Goal: Transaction & Acquisition: Purchase product/service

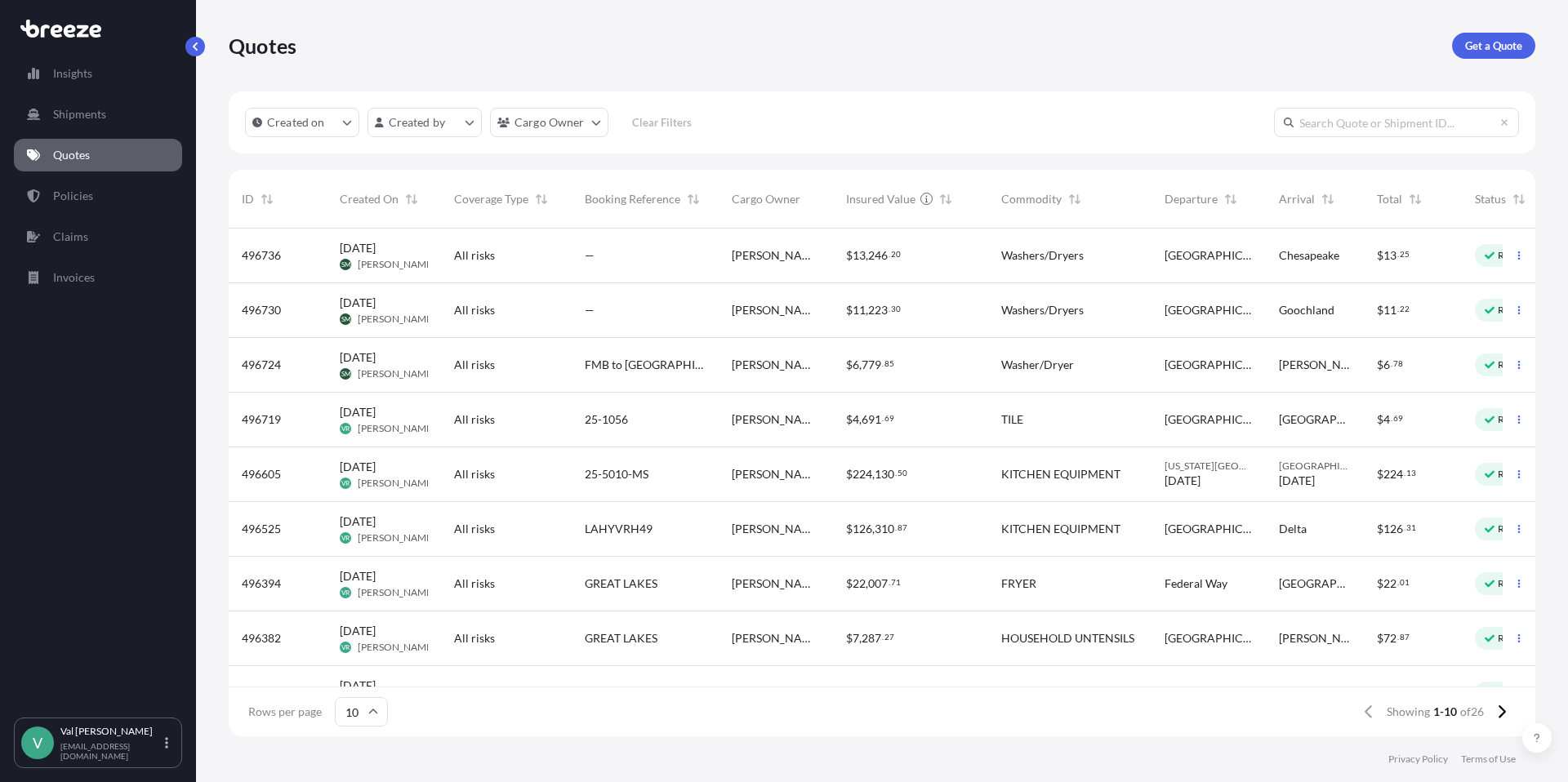
scroll to position [3, 0]
click at [78, 190] on p "Policies" at bounding box center [73, 195] width 40 height 16
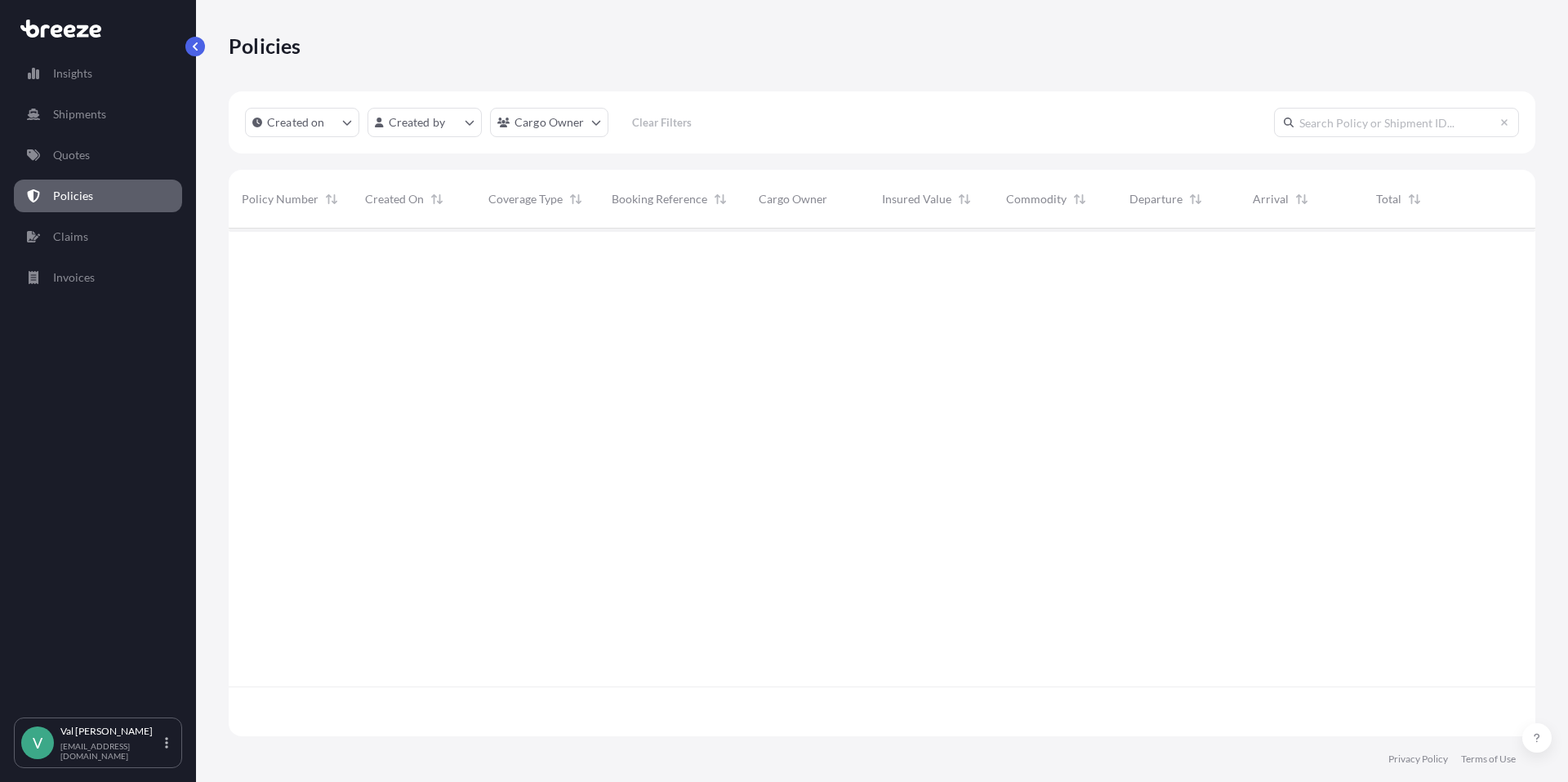
scroll to position [504, 1294]
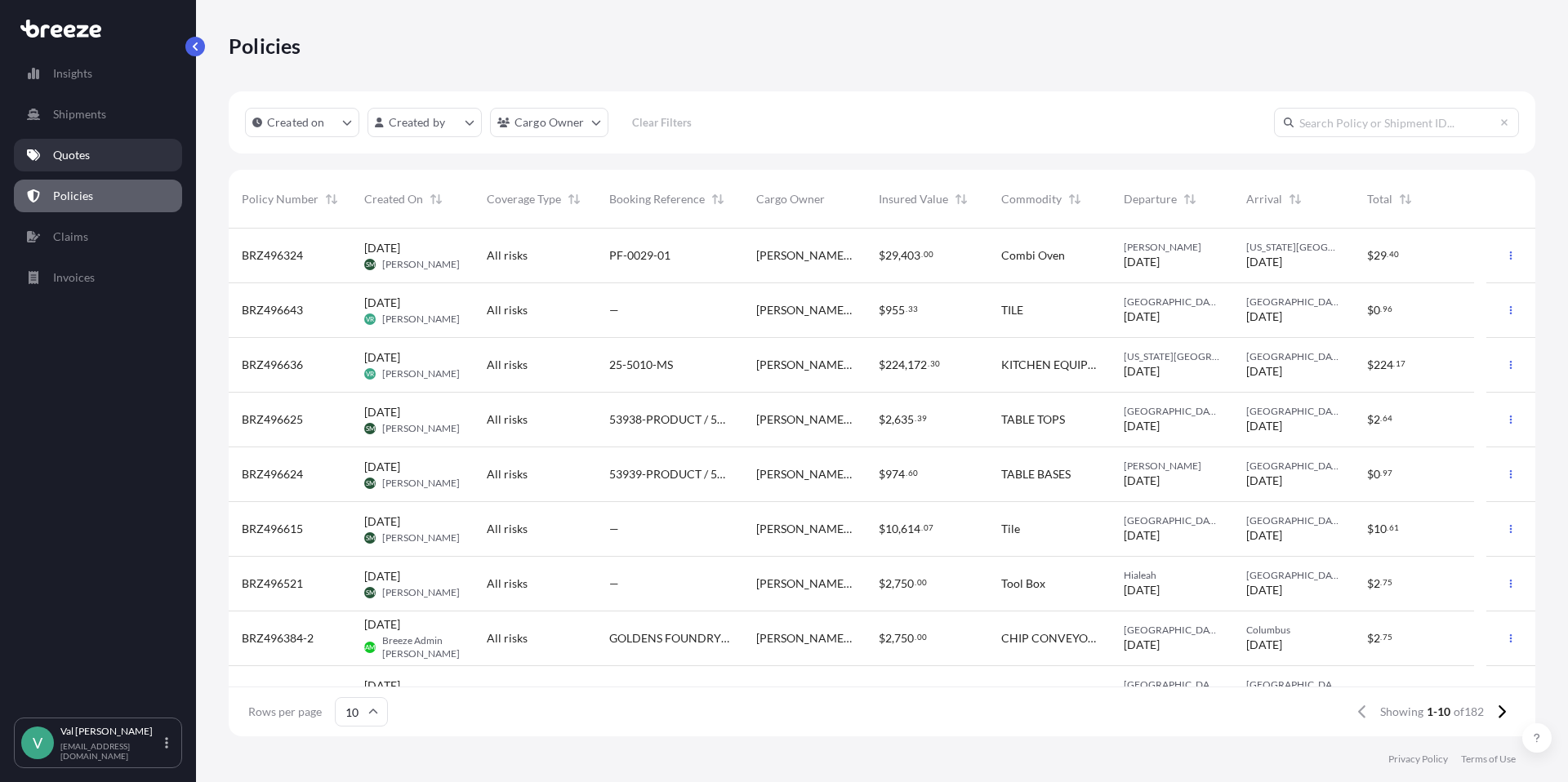
click at [67, 151] on p "Quotes" at bounding box center [72, 155] width 37 height 16
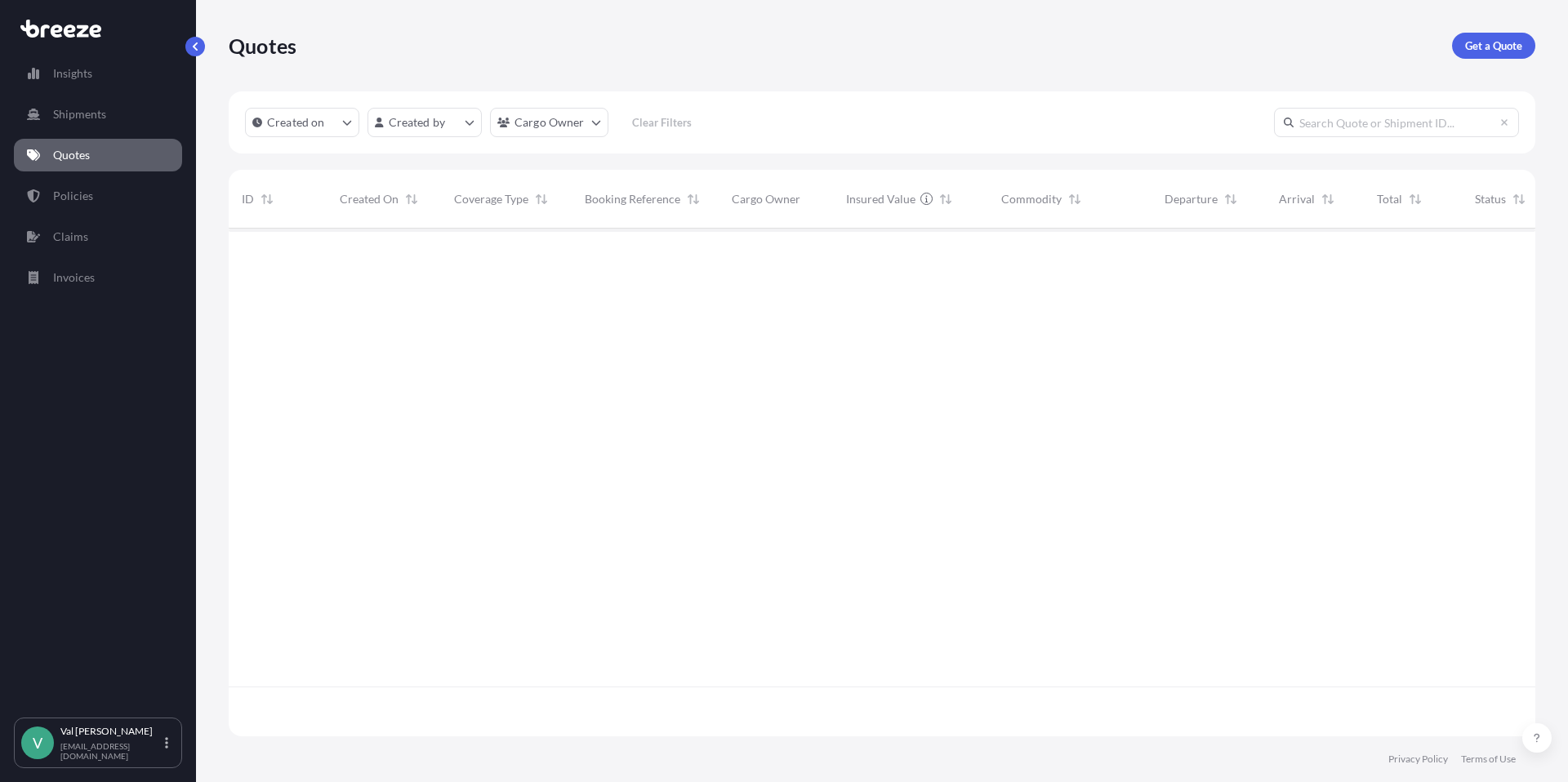
scroll to position [504, 1294]
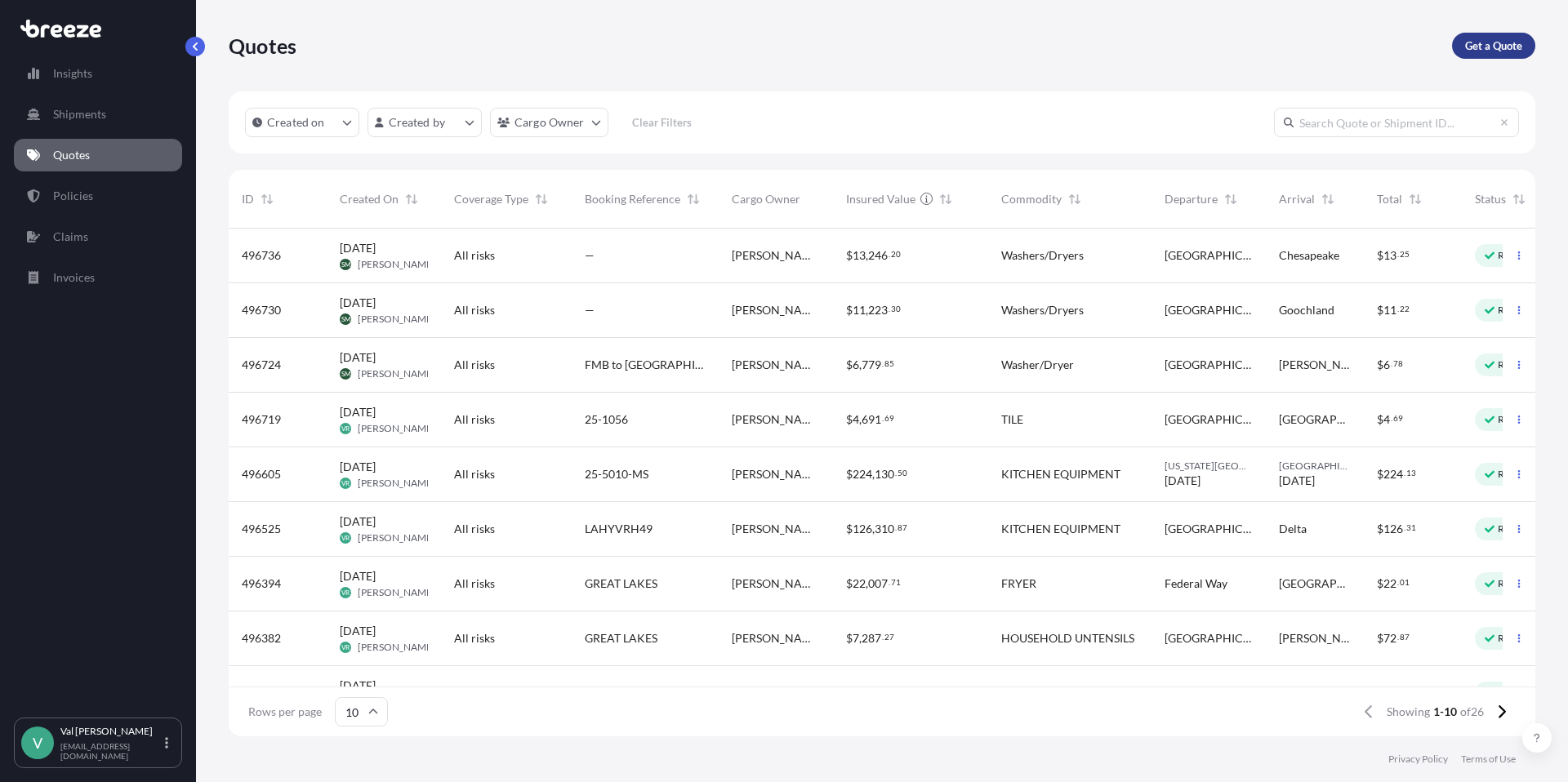
click at [1478, 47] on p "Get a Quote" at bounding box center [1494, 45] width 57 height 16
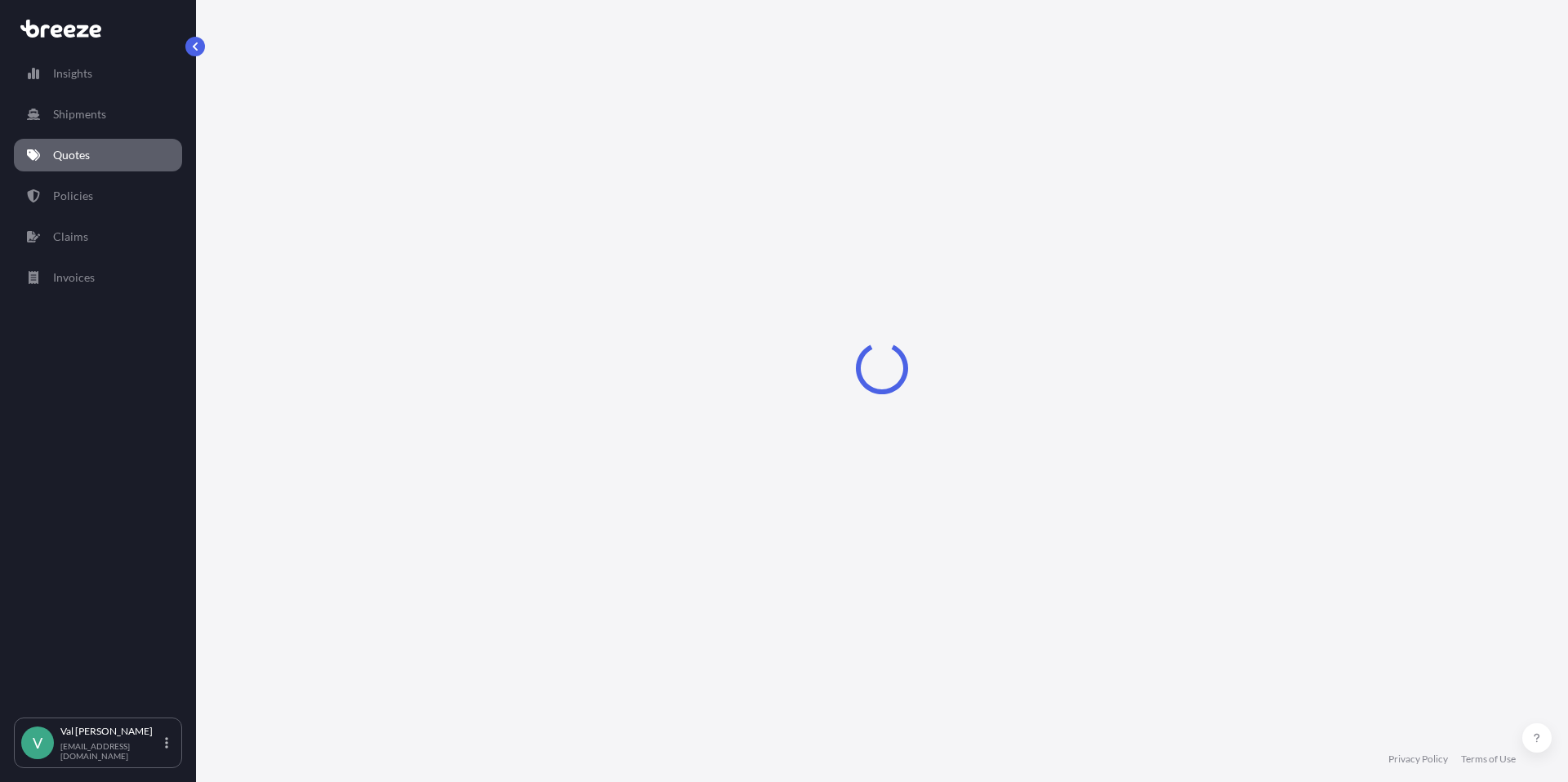
select select "Sea"
select select "1"
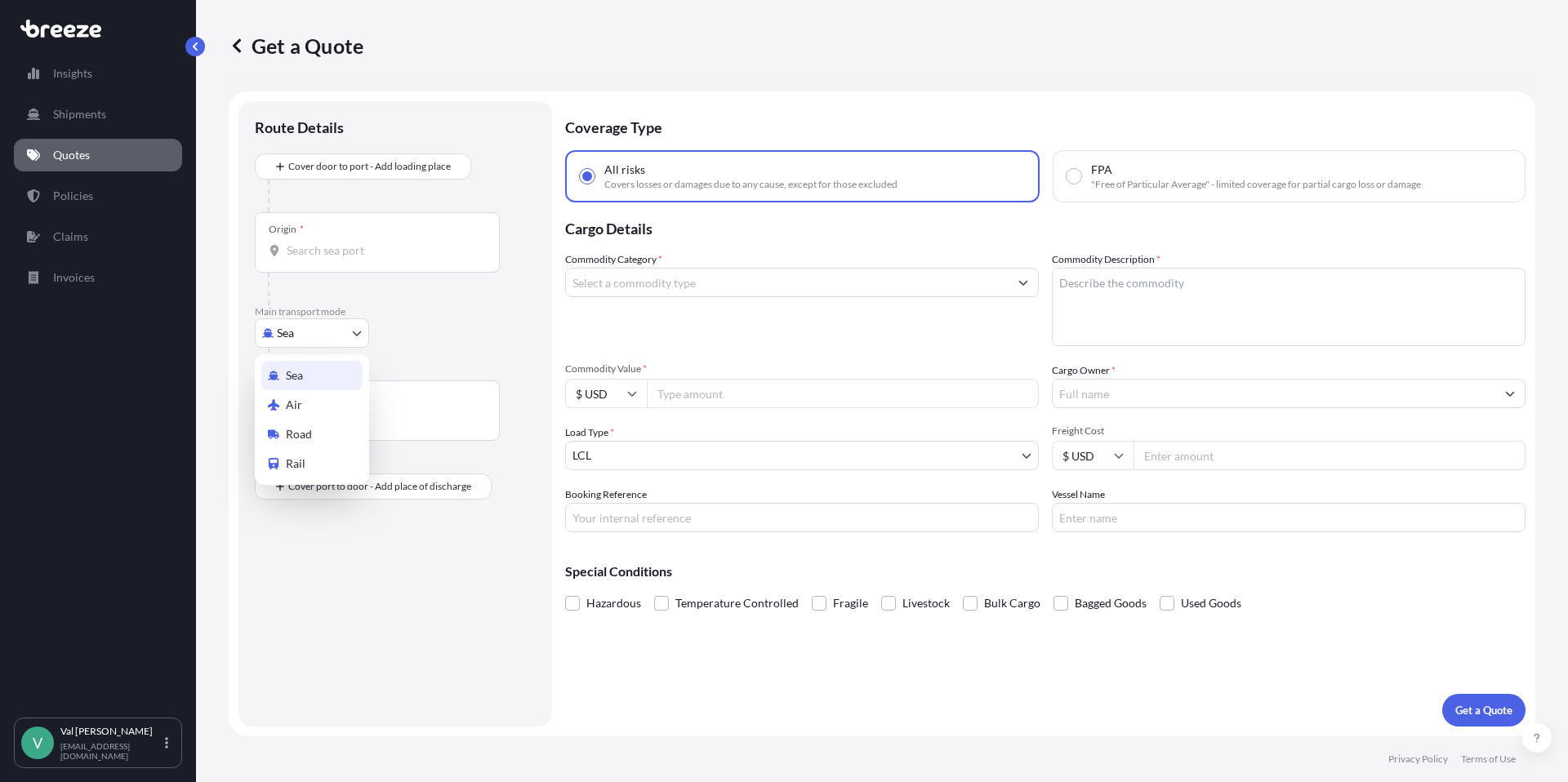
click at [330, 327] on body "Insights Shipments Quotes Policies Claims Invoices V [PERSON_NAME] [PERSON_NAME…" at bounding box center [784, 391] width 1568 height 782
click at [320, 431] on div "Road" at bounding box center [312, 434] width 101 height 29
select select "Road"
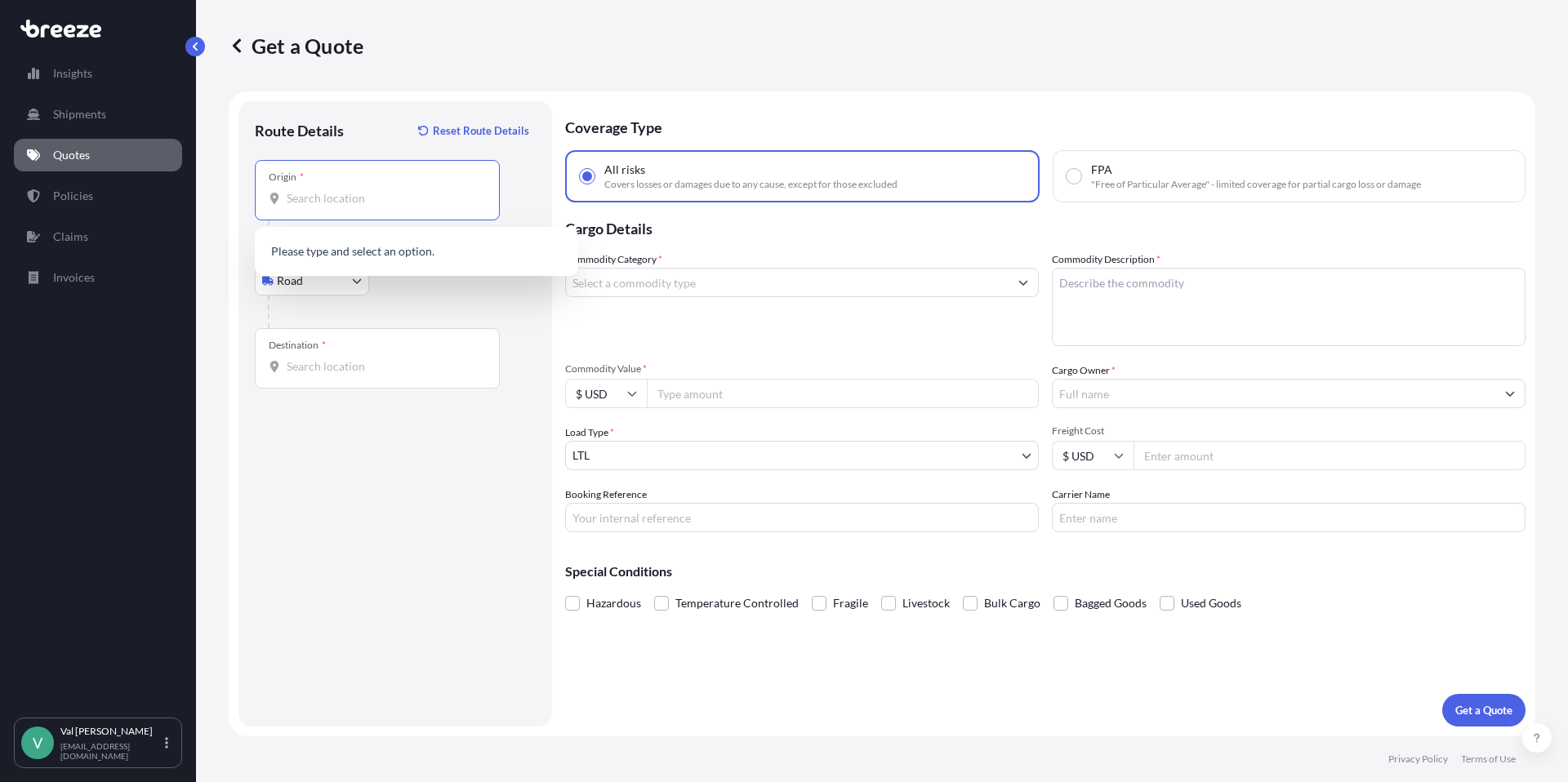
click at [353, 199] on input "Origin *" at bounding box center [382, 198] width 193 height 16
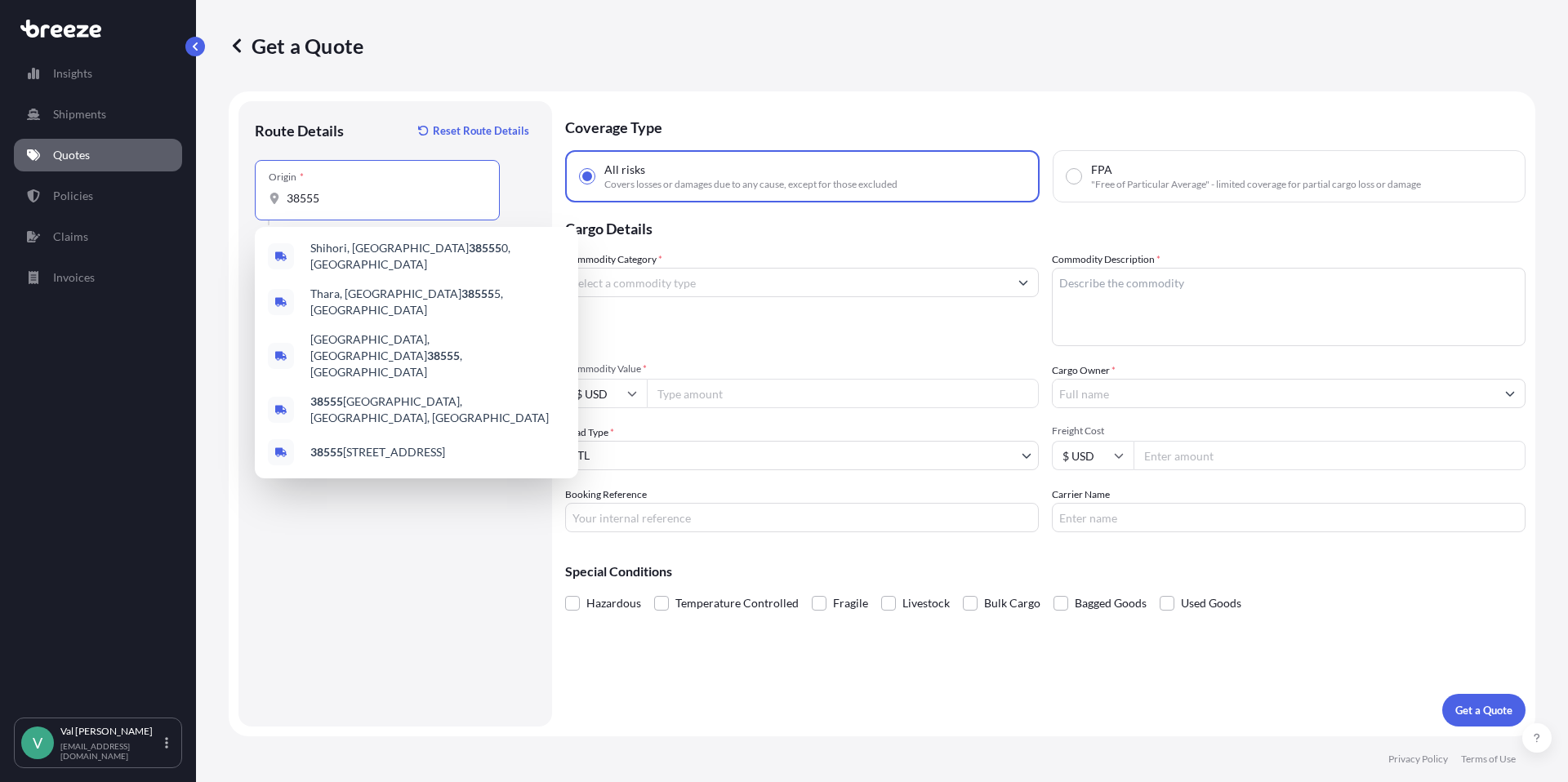
drag, startPoint x: 333, startPoint y: 197, endPoint x: 264, endPoint y: 194, distance: 69.1
click at [264, 194] on div "Origin * 38555" at bounding box center [377, 190] width 245 height 61
click at [286, 194] on input "38555" at bounding box center [382, 198] width 193 height 16
click at [369, 194] on input "38555" at bounding box center [382, 198] width 193 height 16
drag, startPoint x: 316, startPoint y: 200, endPoint x: 272, endPoint y: 193, distance: 44.6
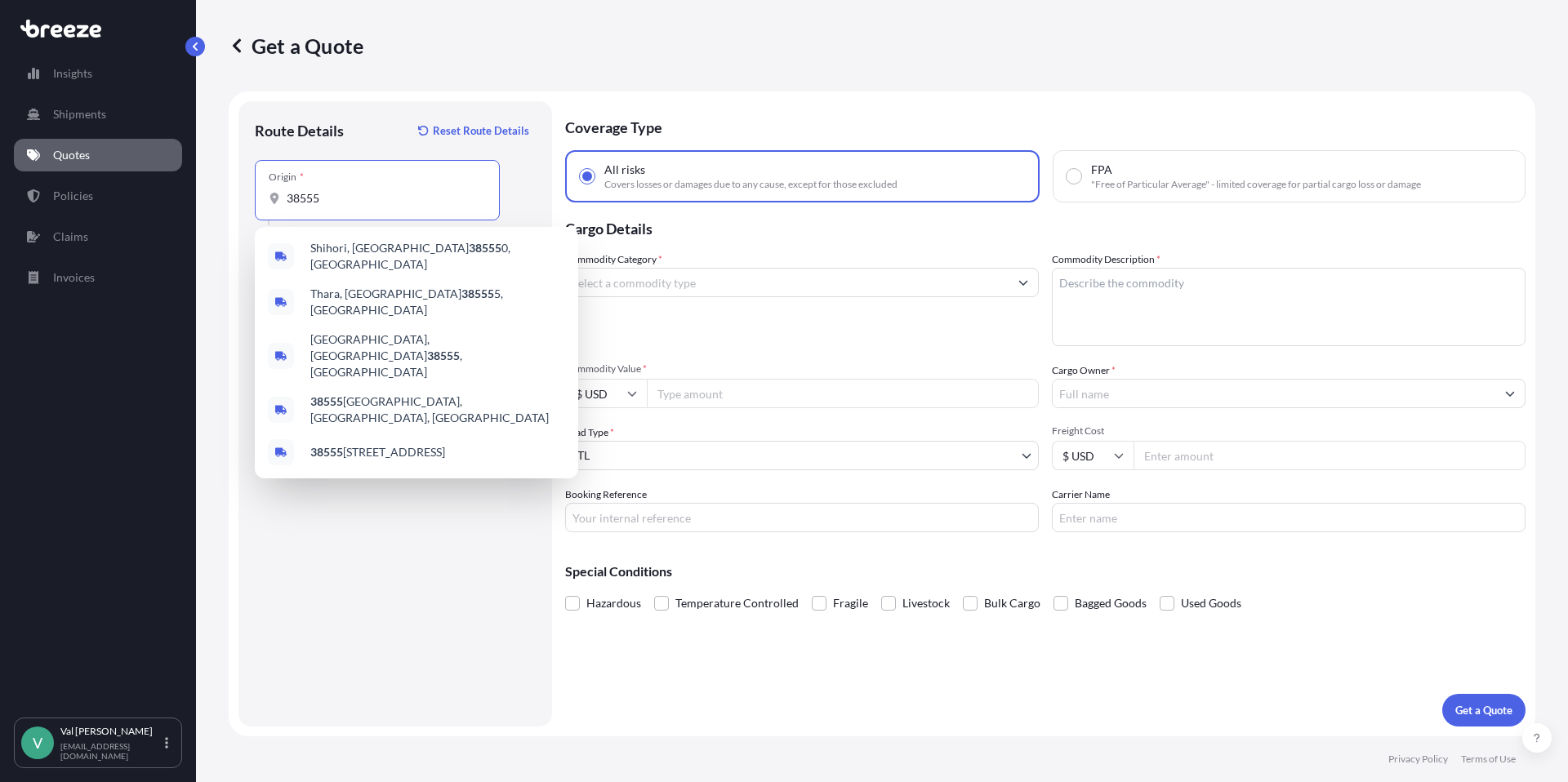
click at [266, 195] on div "Origin * 38555" at bounding box center [377, 190] width 245 height 61
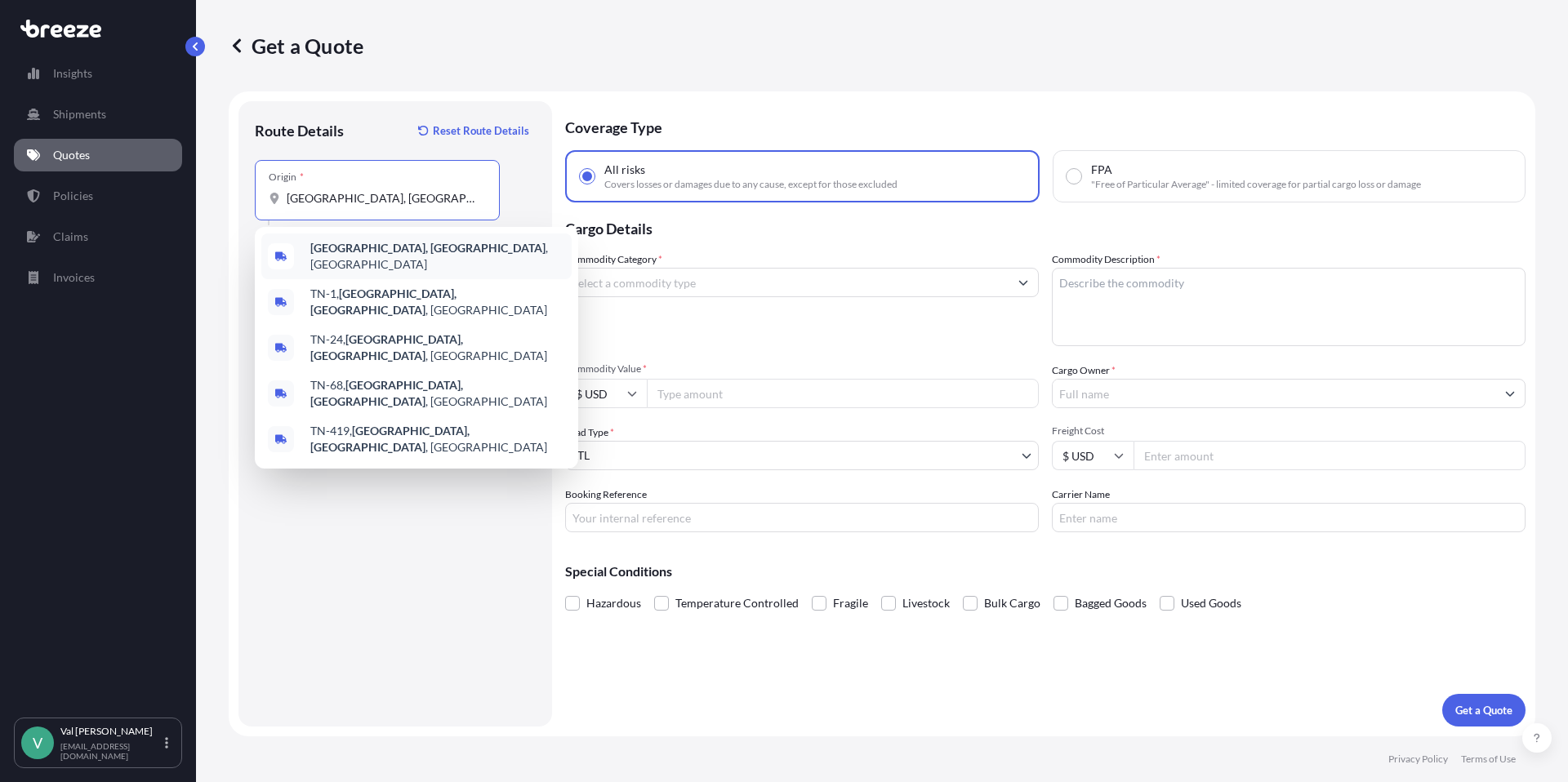
click at [384, 250] on span "[GEOGRAPHIC_DATA], [GEOGRAPHIC_DATA] , [GEOGRAPHIC_DATA]" at bounding box center [437, 256] width 255 height 33
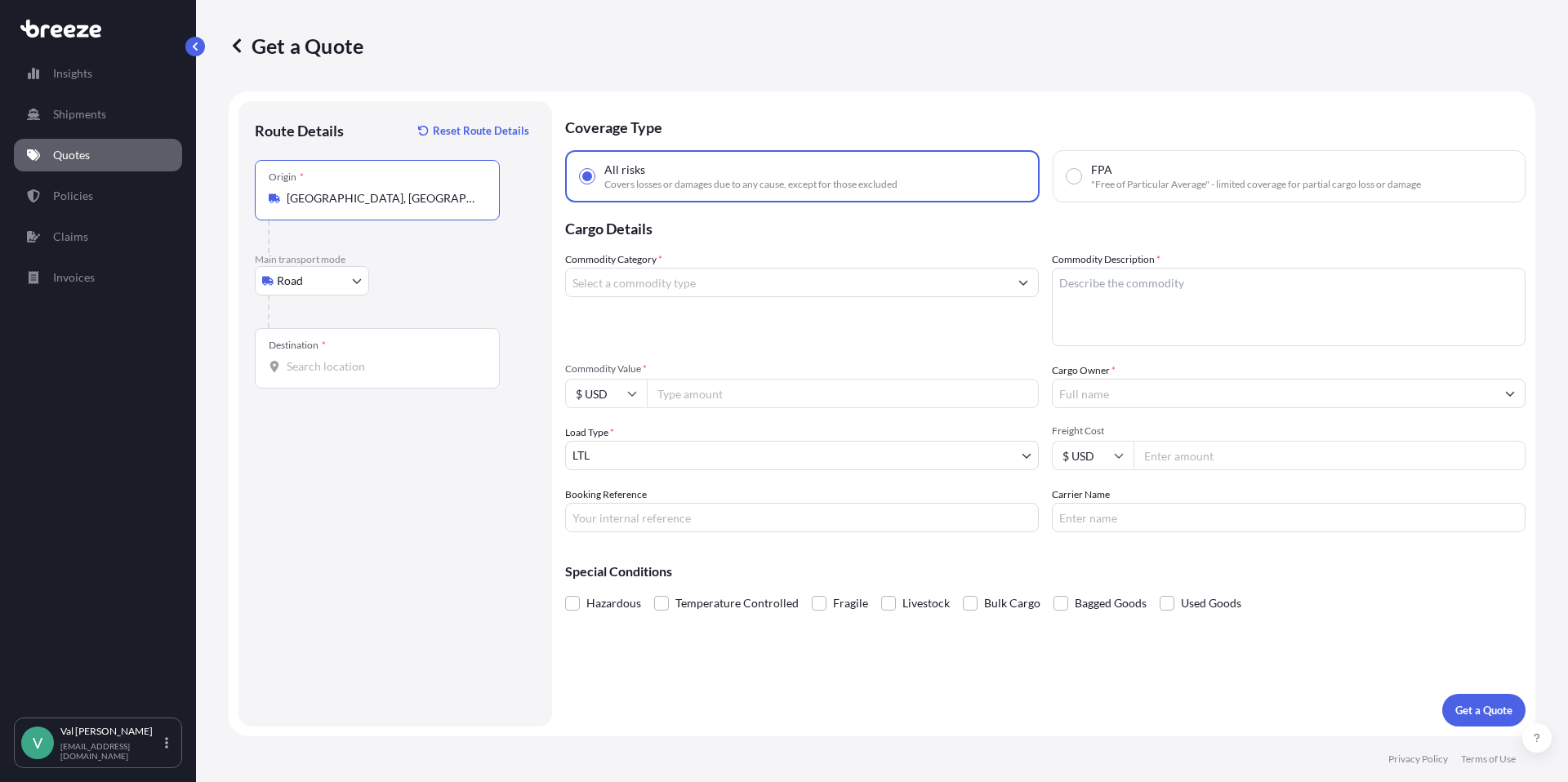
type input "[GEOGRAPHIC_DATA], [GEOGRAPHIC_DATA], [GEOGRAPHIC_DATA]"
click at [369, 364] on input "Destination *" at bounding box center [382, 366] width 193 height 16
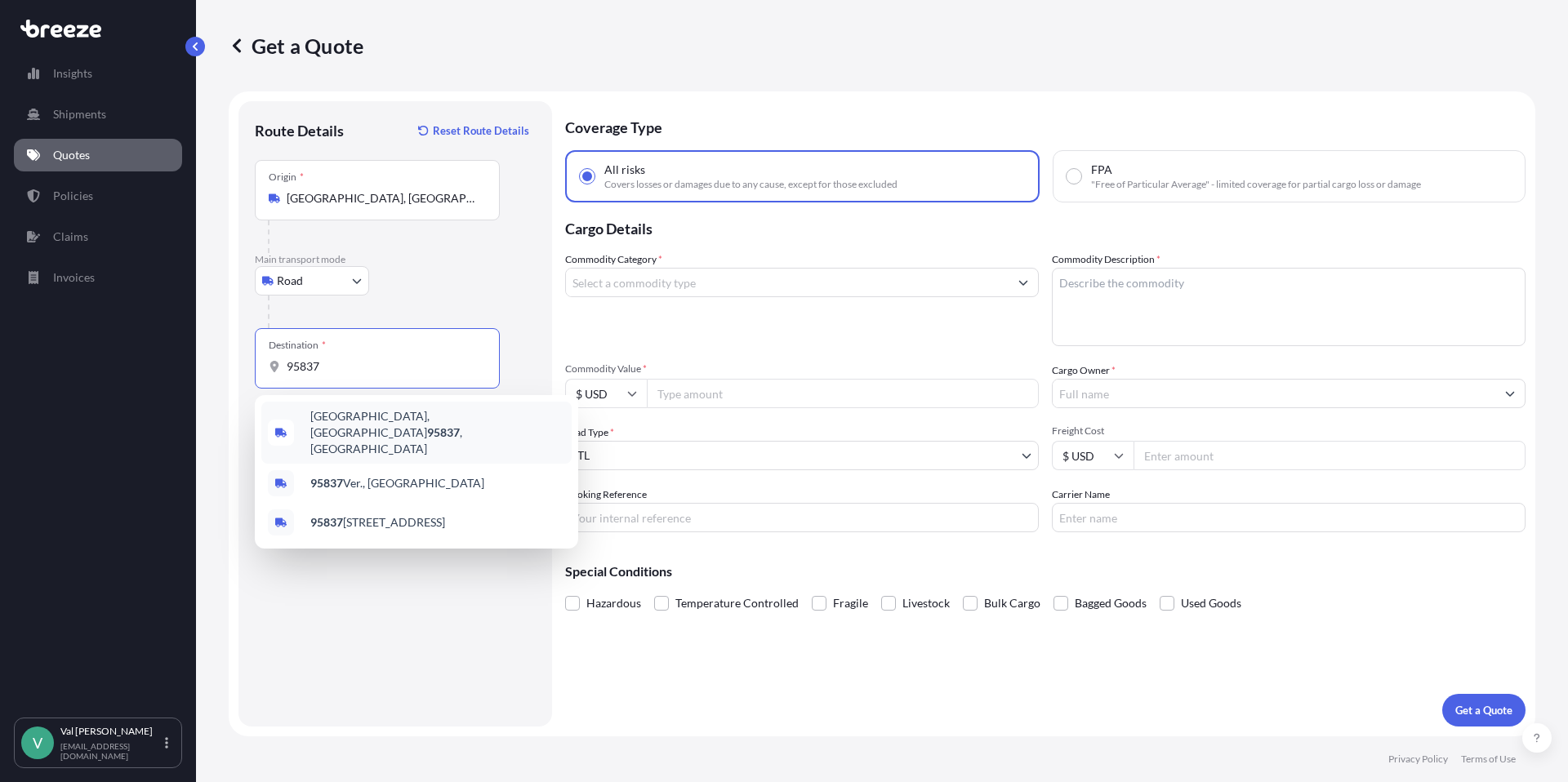
click at [366, 420] on span "[GEOGRAPHIC_DATA] , [GEOGRAPHIC_DATA]" at bounding box center [437, 433] width 255 height 49
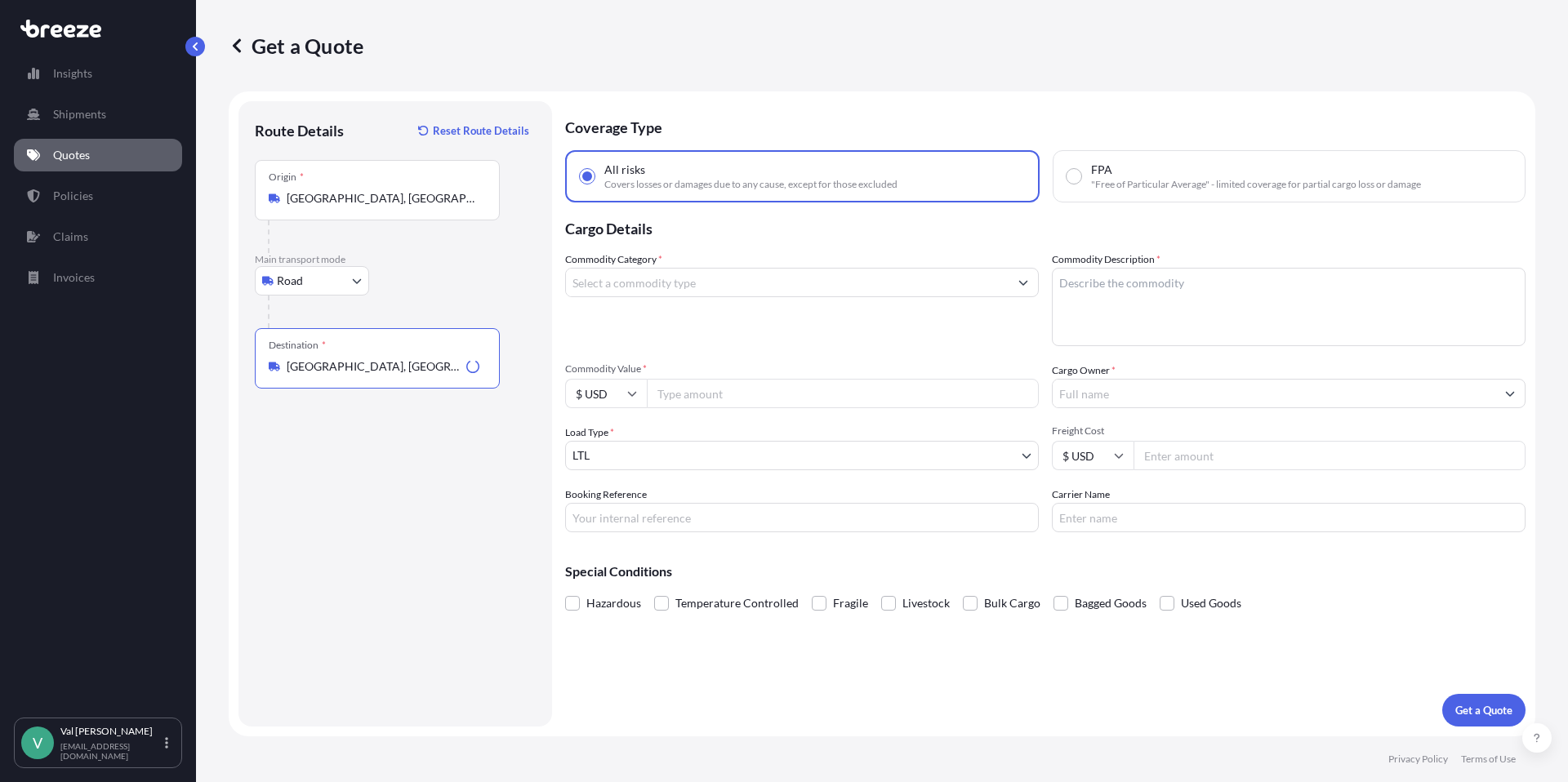
type input "[GEOGRAPHIC_DATA], [GEOGRAPHIC_DATA]"
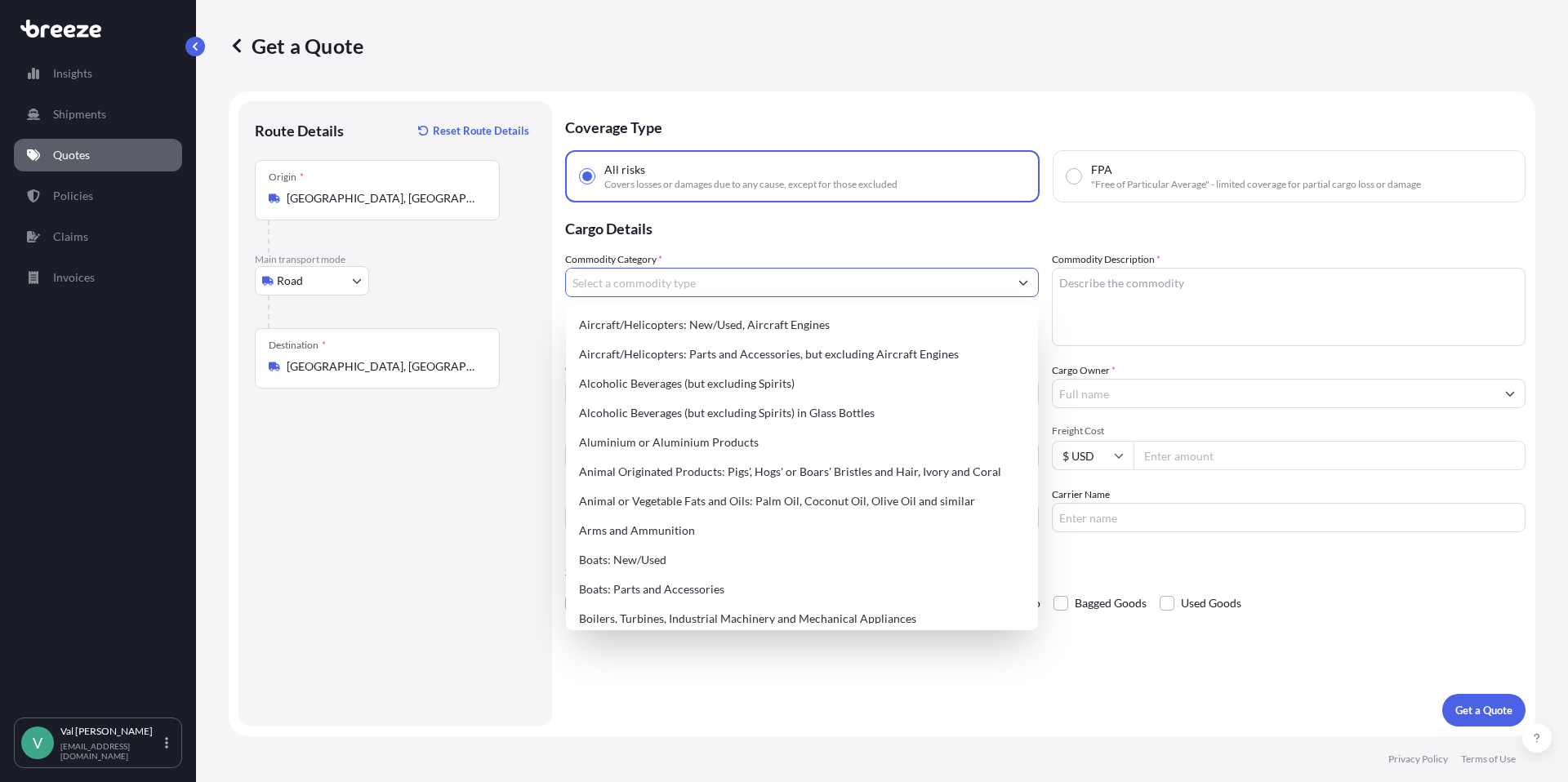
click at [669, 288] on input "Commodity Category *" at bounding box center [787, 282] width 443 height 29
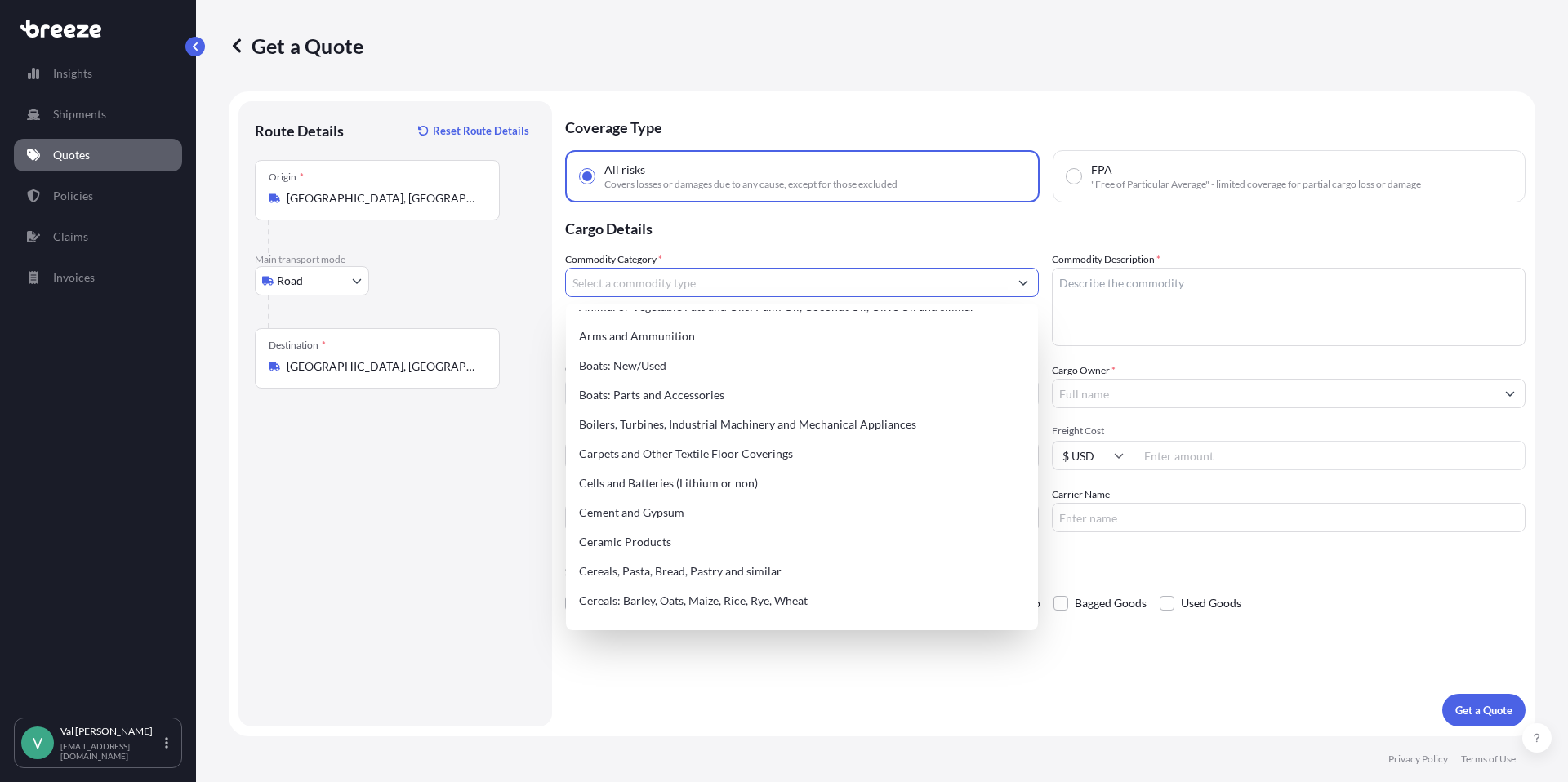
scroll to position [203, 0]
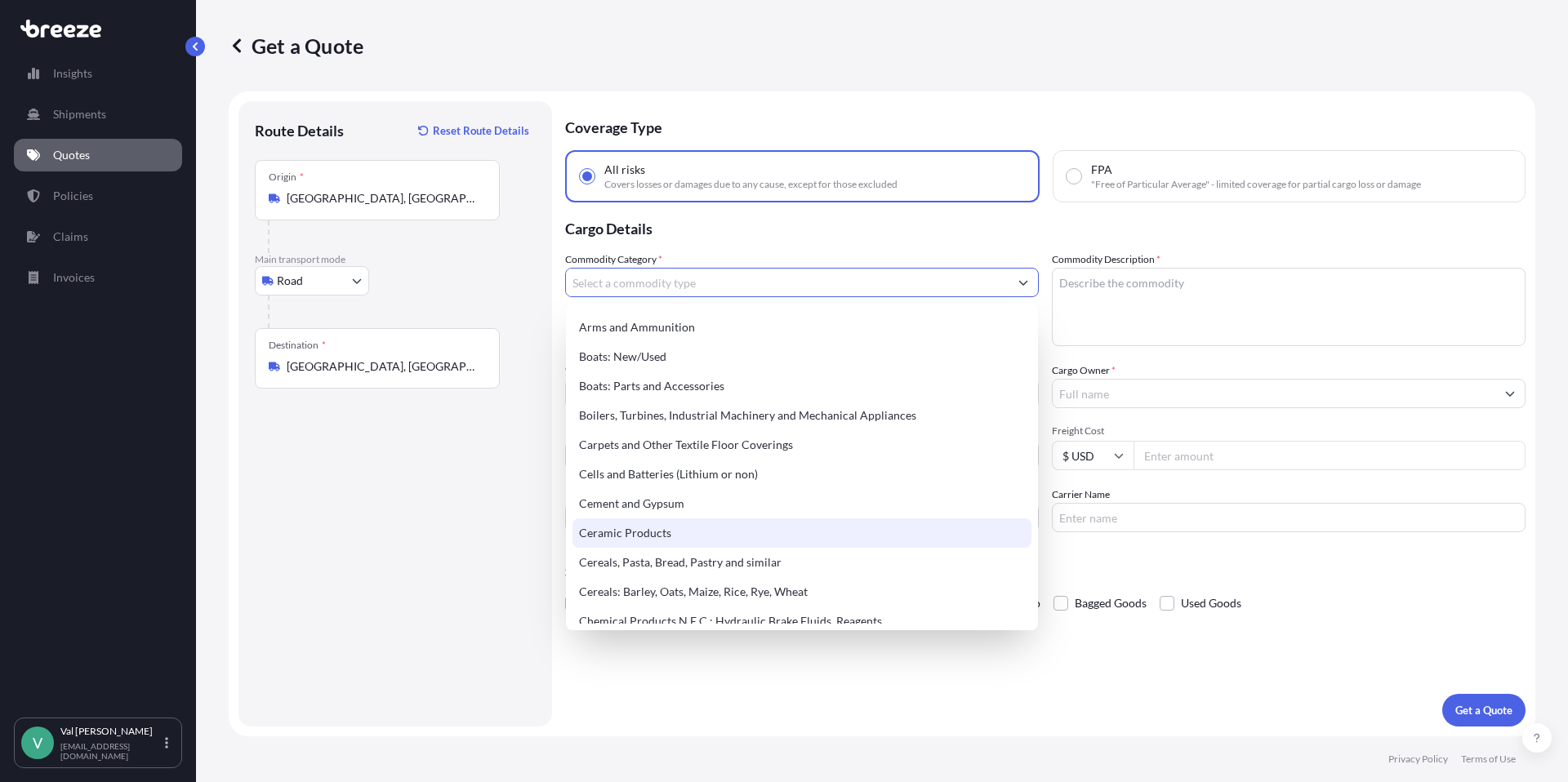
click at [687, 535] on div "Ceramic Products" at bounding box center [802, 533] width 459 height 29
type input "Ceramic Products"
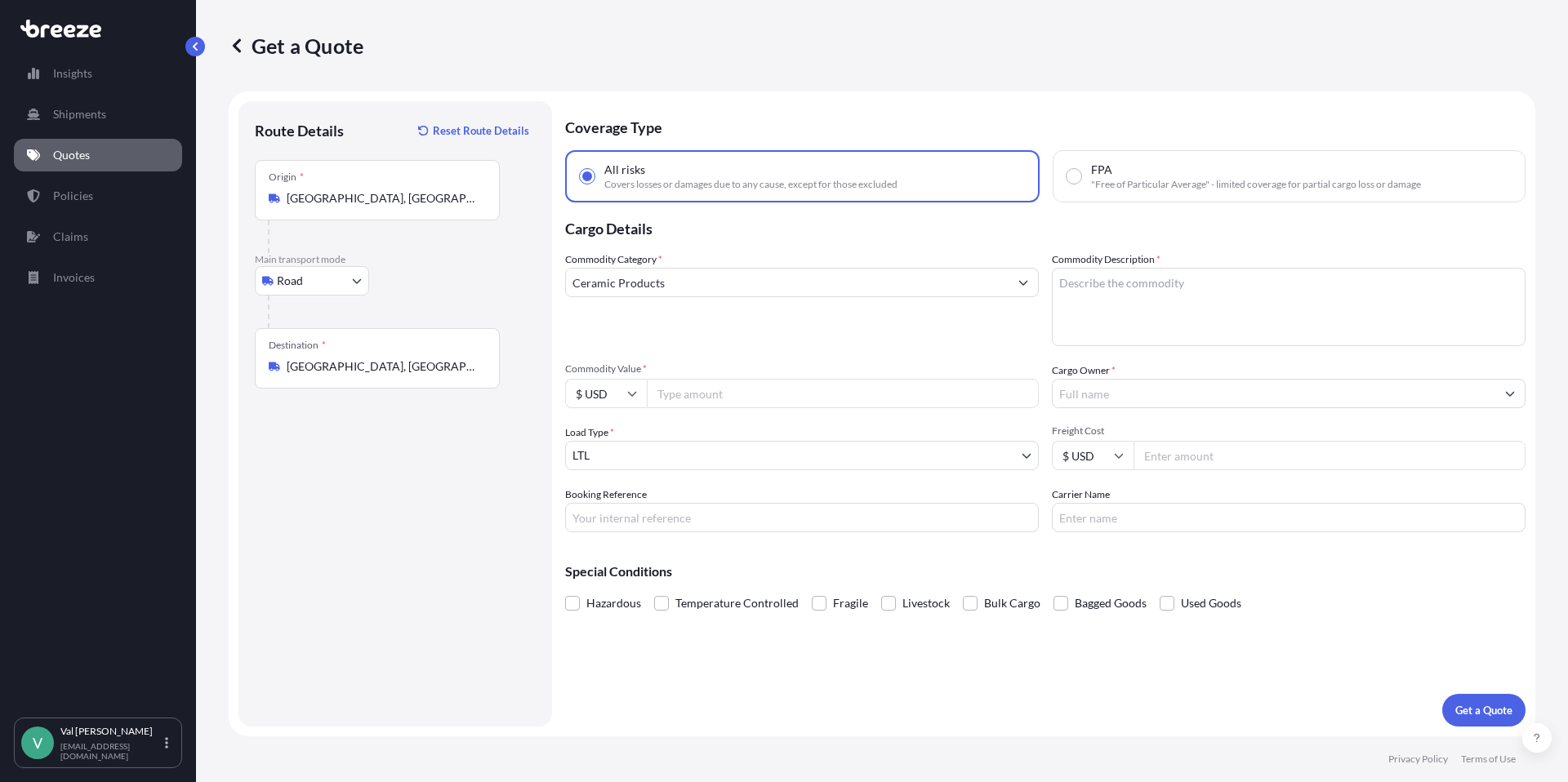
click at [709, 396] on input "Commodity Value *" at bounding box center [842, 393] width 392 height 29
type input "608.40"
click at [715, 520] on input "Booking Reference" at bounding box center [802, 517] width 473 height 29
type input "25-1053"
click at [1102, 288] on textarea "Commodity Description *" at bounding box center [1288, 306] width 473 height 78
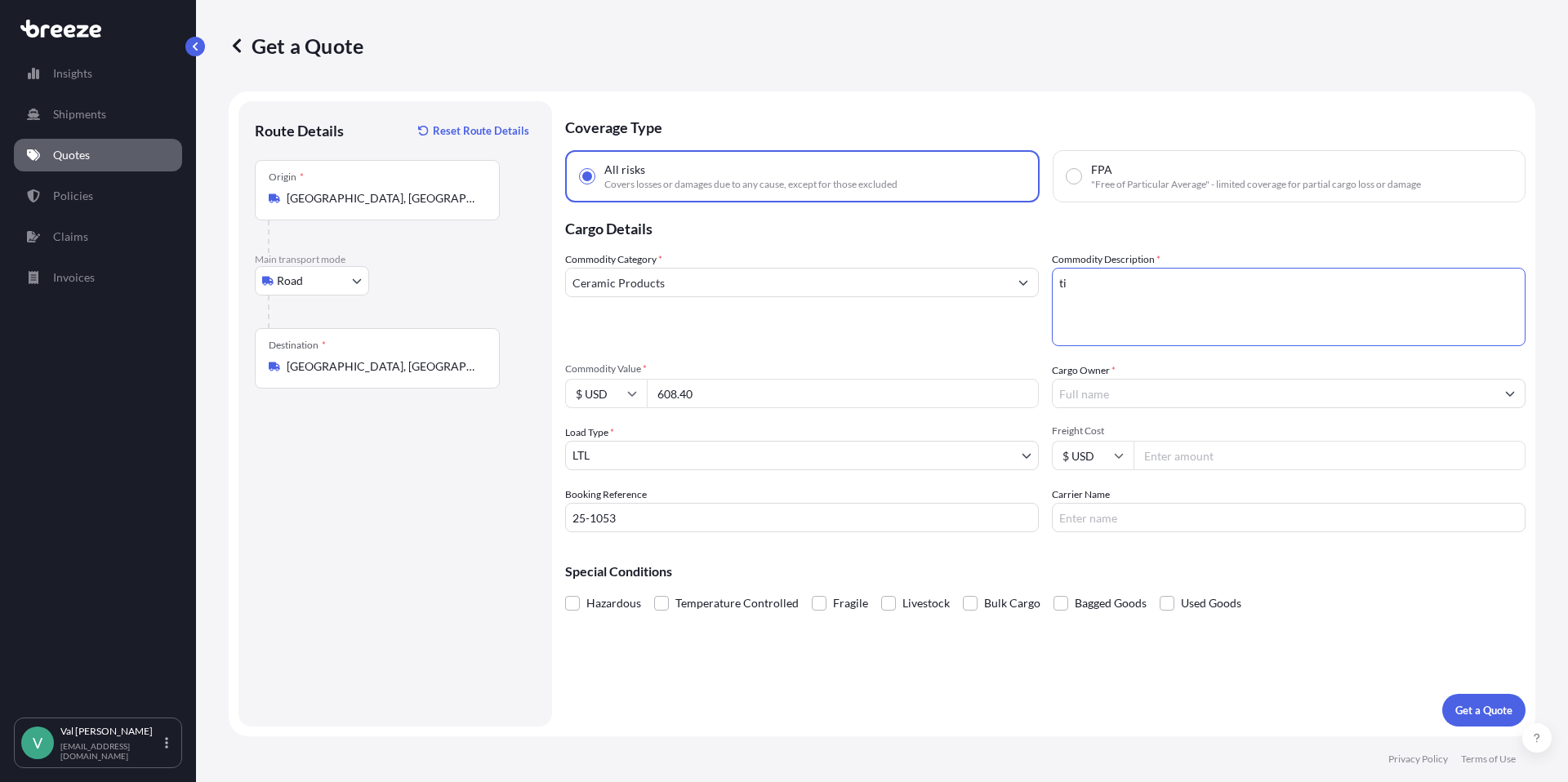
type textarea "t"
type textarea "TILE"
click at [1128, 392] on input "Cargo Owner *" at bounding box center [1274, 393] width 443 height 29
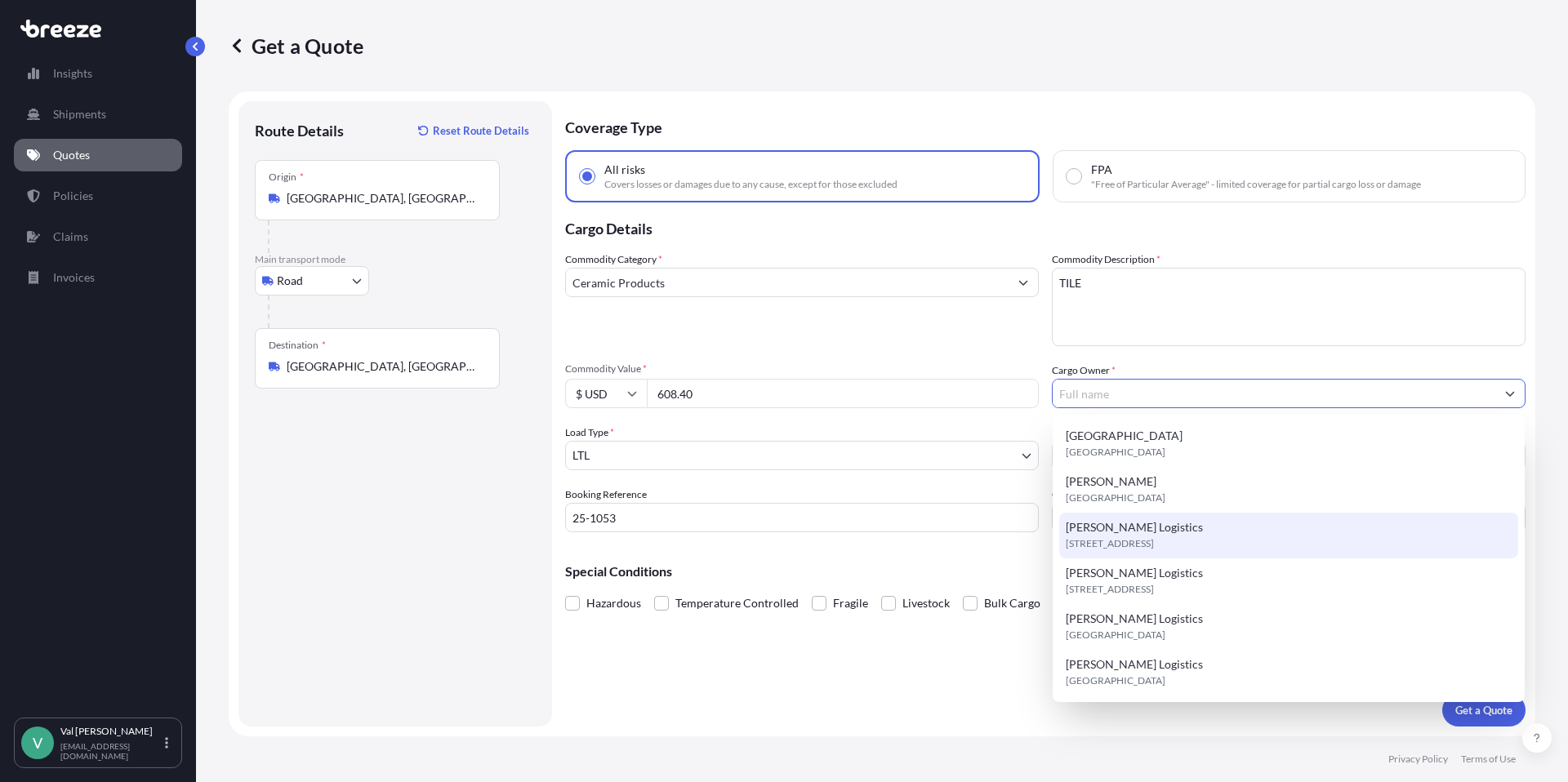
click at [1144, 535] on span "[STREET_ADDRESS]" at bounding box center [1109, 543] width 88 height 16
type input "[PERSON_NAME] Logistics"
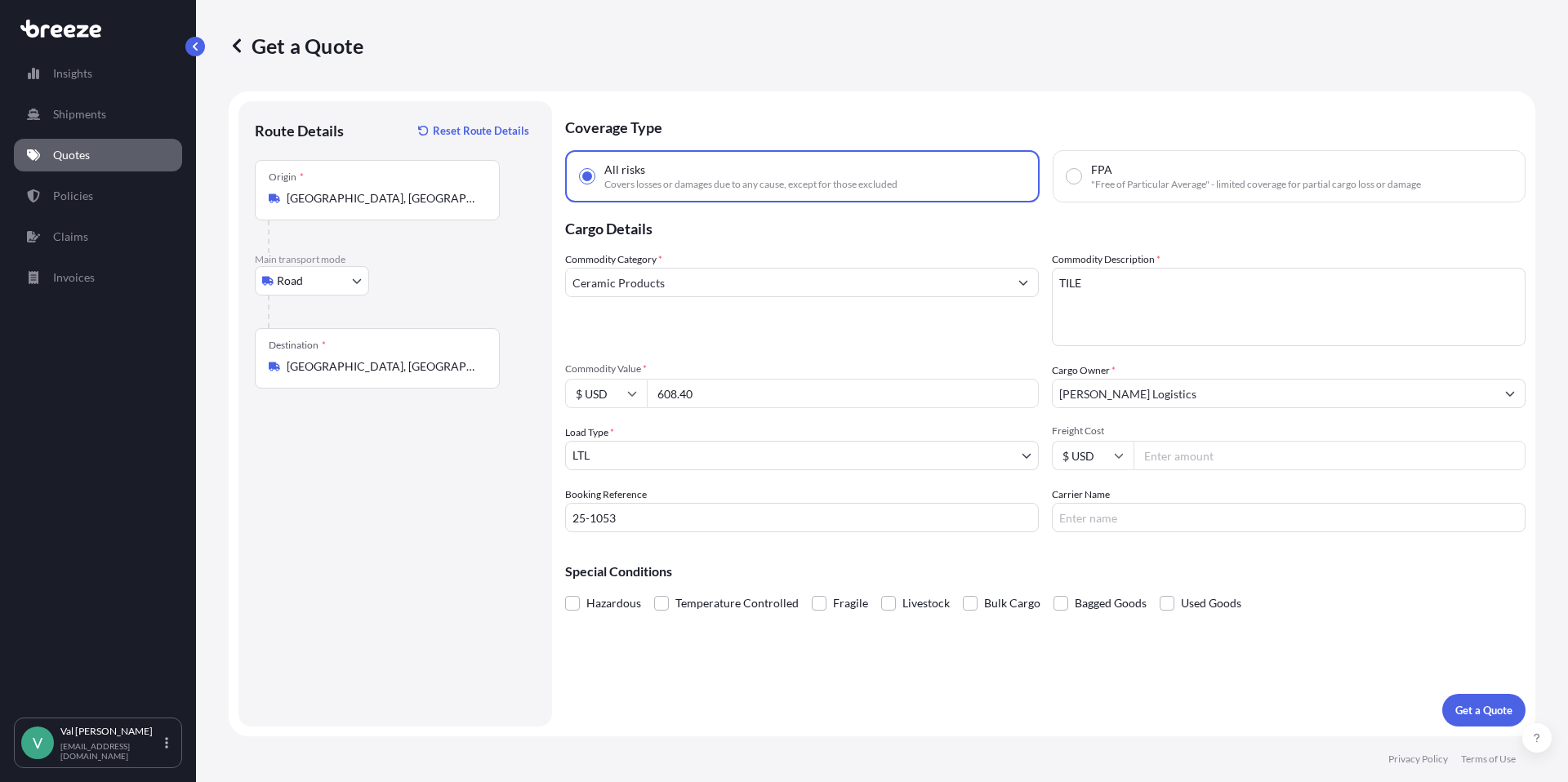
click at [1197, 454] on input "Freight Cost" at bounding box center [1329, 455] width 392 height 29
type input "259.38"
click at [1179, 512] on input "Carrier Name" at bounding box center [1288, 517] width 473 height 29
type input "TFORCE"
click at [1476, 705] on p "Get a Quote" at bounding box center [1484, 710] width 57 height 16
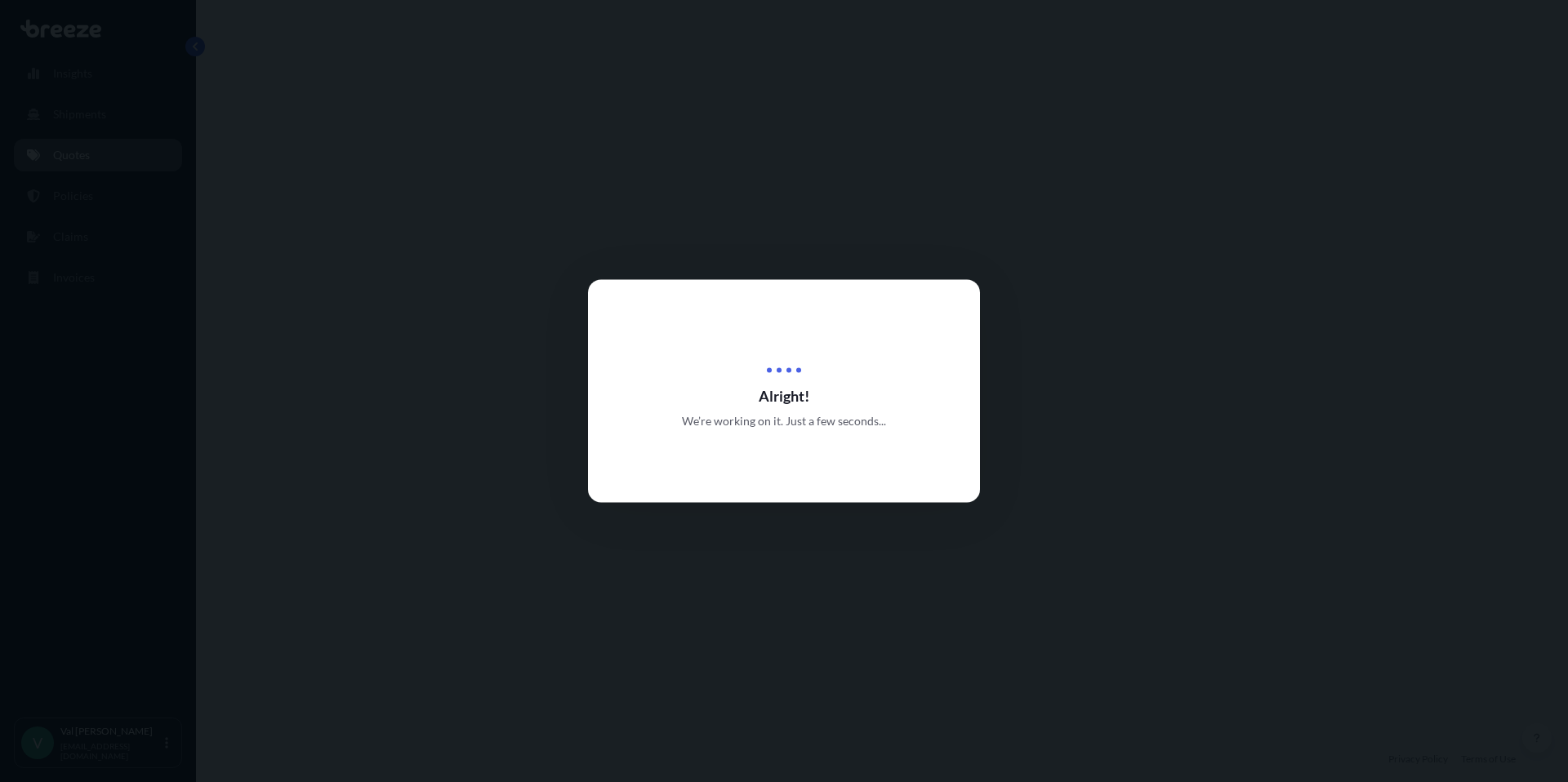
select select "Road"
select select "1"
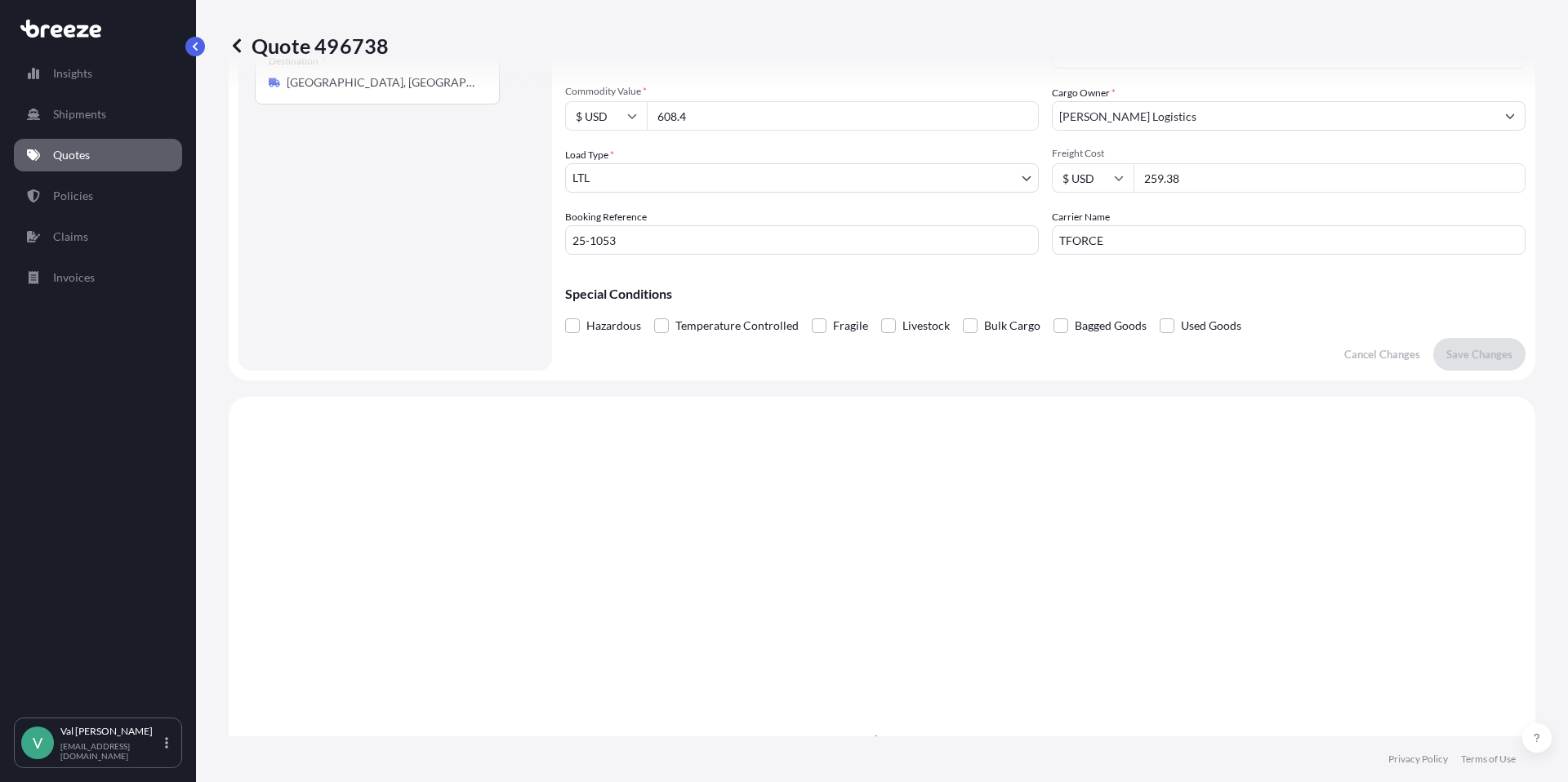
scroll to position [593, 0]
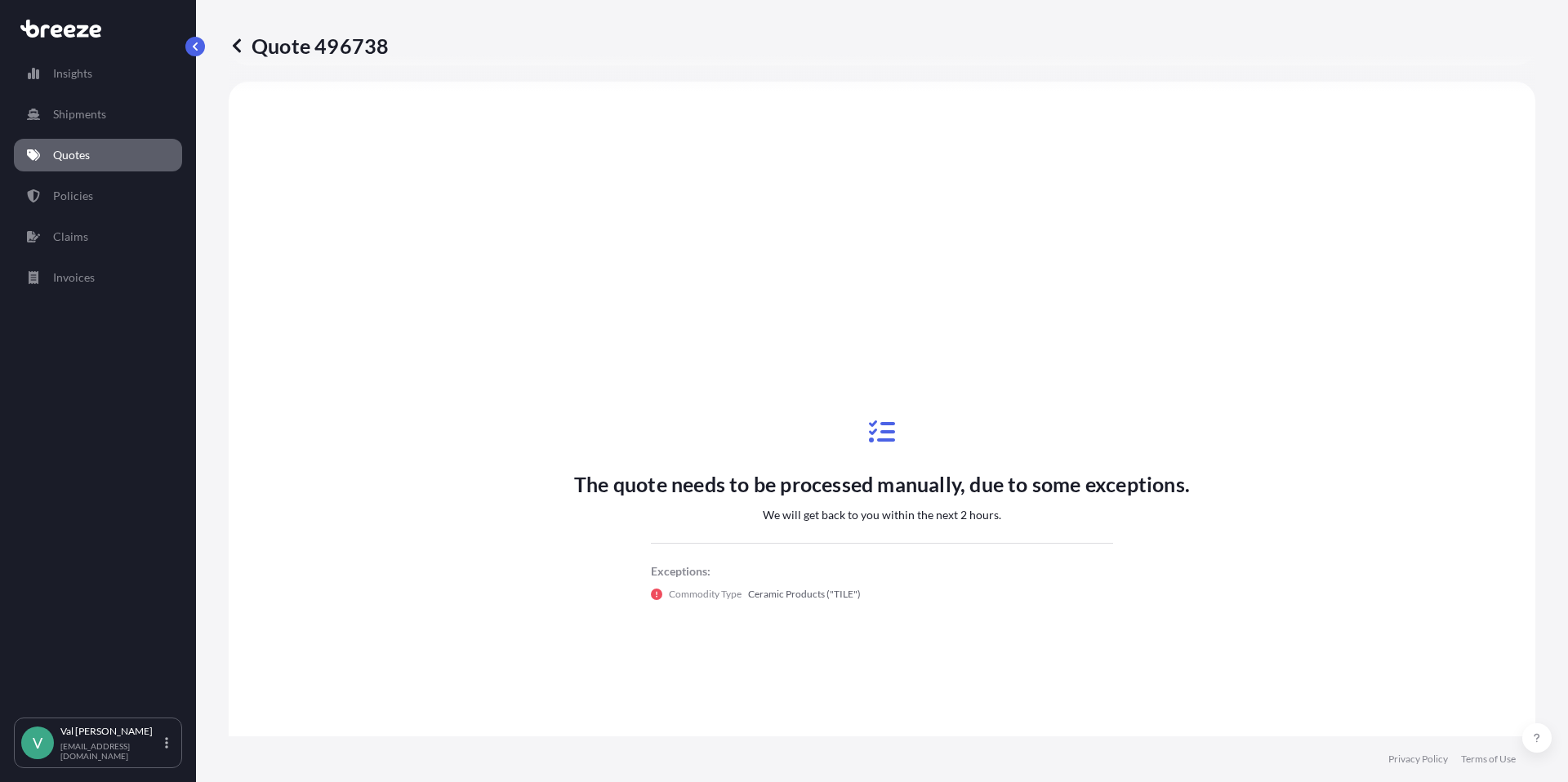
click at [77, 147] on p "Quotes" at bounding box center [72, 155] width 37 height 16
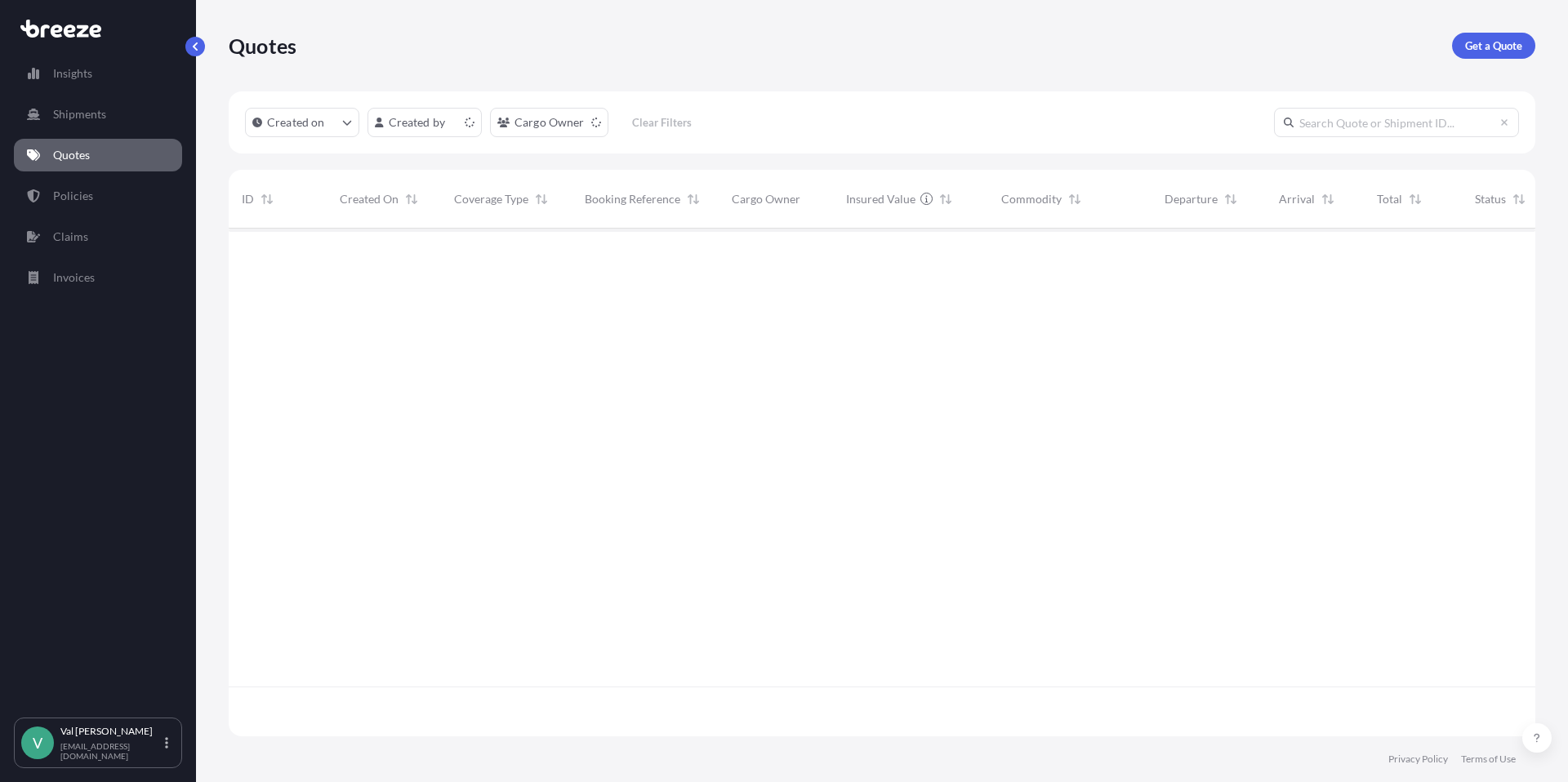
scroll to position [504, 1294]
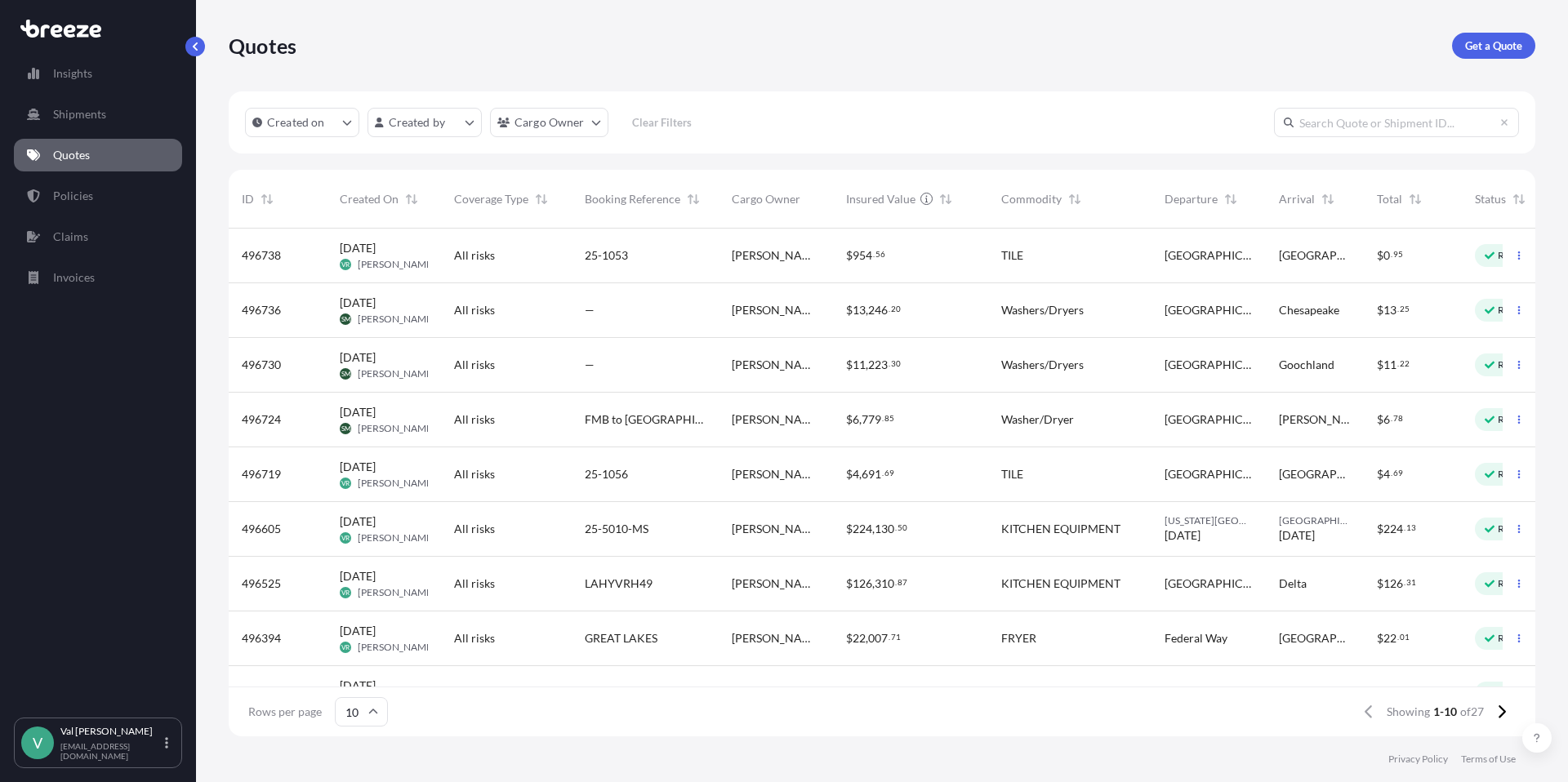
click at [713, 252] on div "25-1053" at bounding box center [645, 256] width 147 height 55
select select "Road"
select select "1"
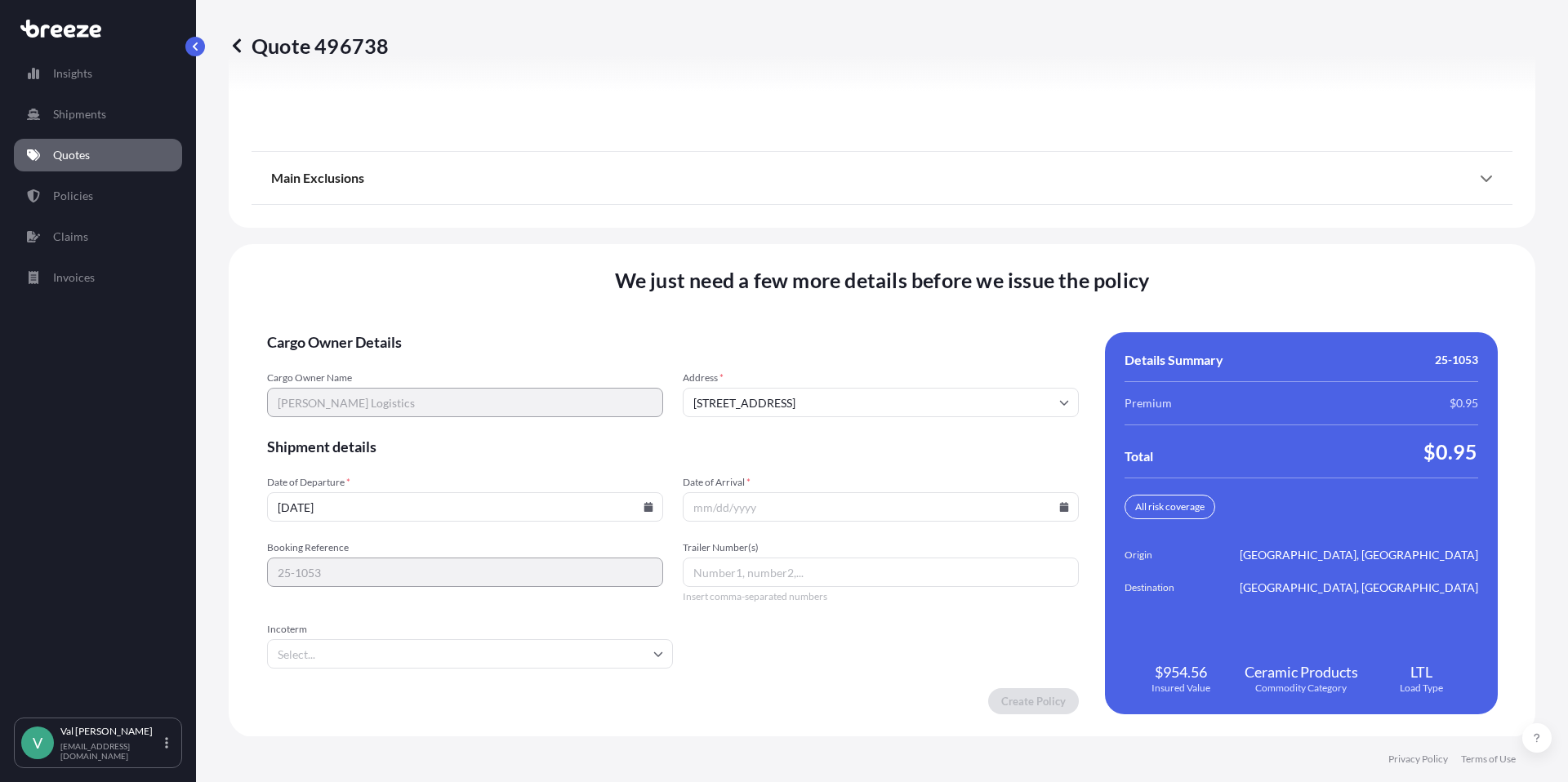
scroll to position [2266, 0]
click at [643, 506] on icon at bounding box center [648, 506] width 9 height 10
click at [498, 356] on button "15" at bounding box center [499, 360] width 26 height 26
type input "[DATE]"
click at [1059, 505] on icon at bounding box center [1064, 506] width 9 height 10
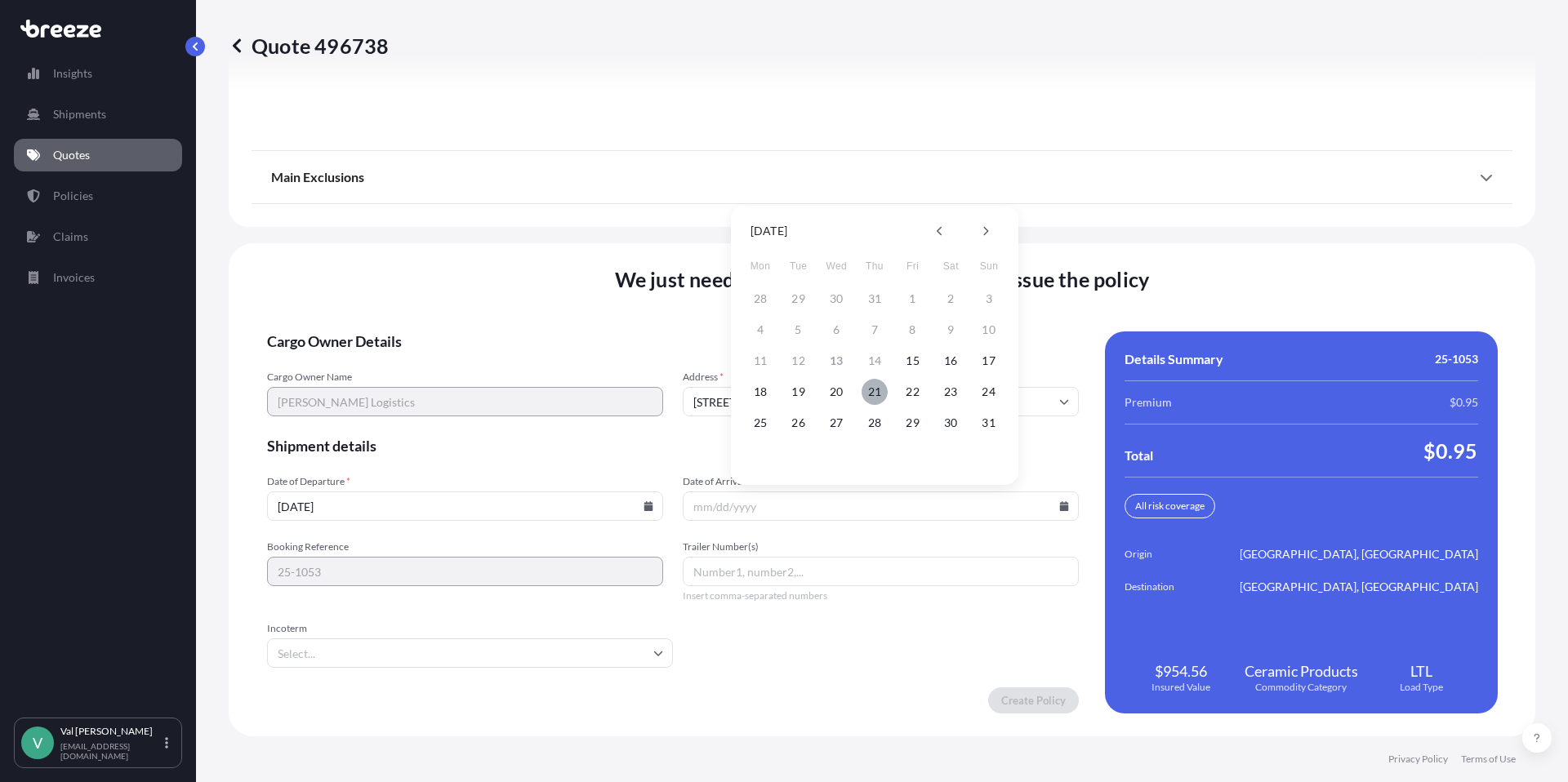
click at [879, 387] on button "21" at bounding box center [874, 391] width 26 height 26
type input "[DATE]"
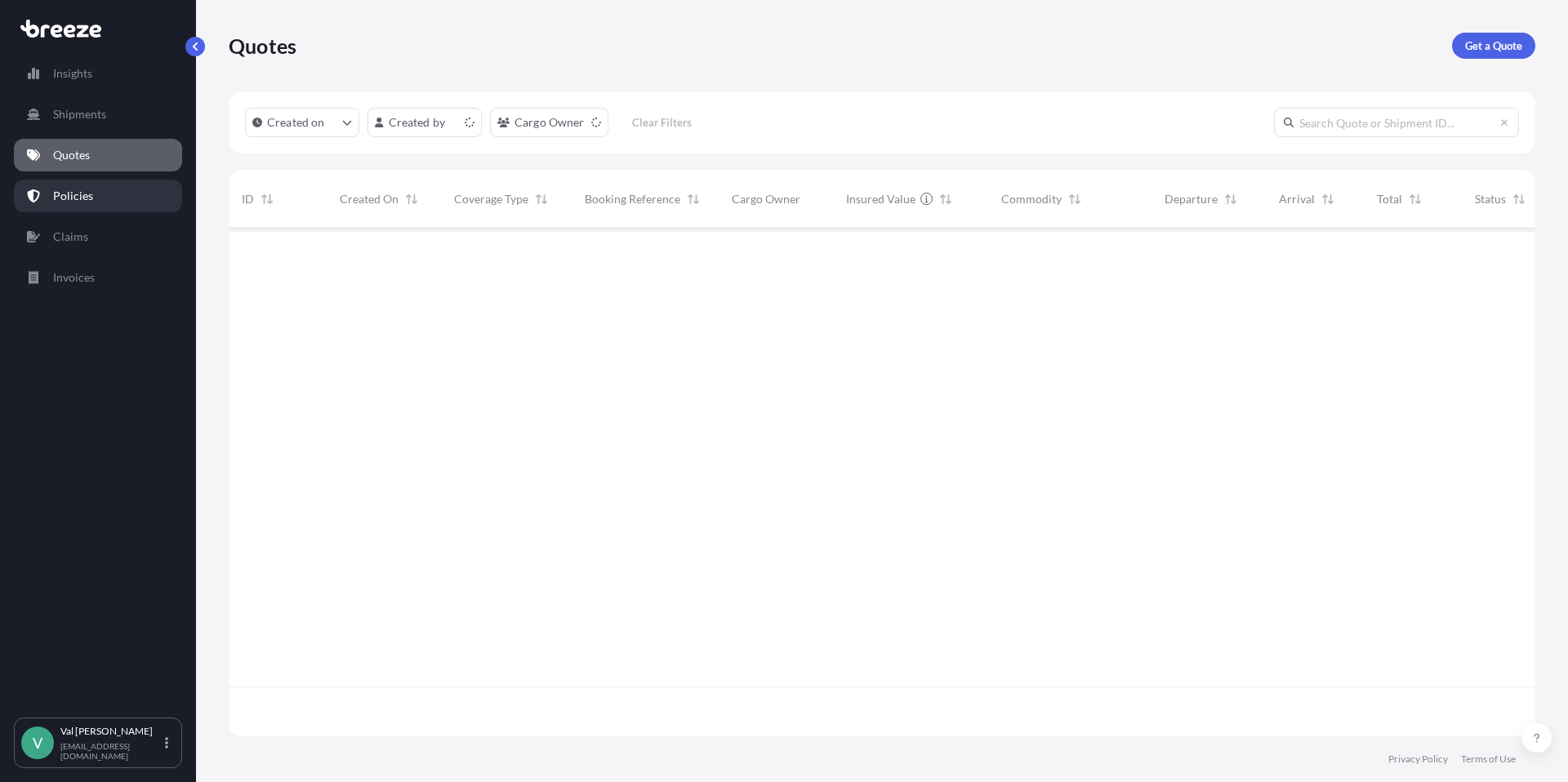
scroll to position [504, 1294]
click at [88, 194] on p "Policies" at bounding box center [73, 195] width 40 height 16
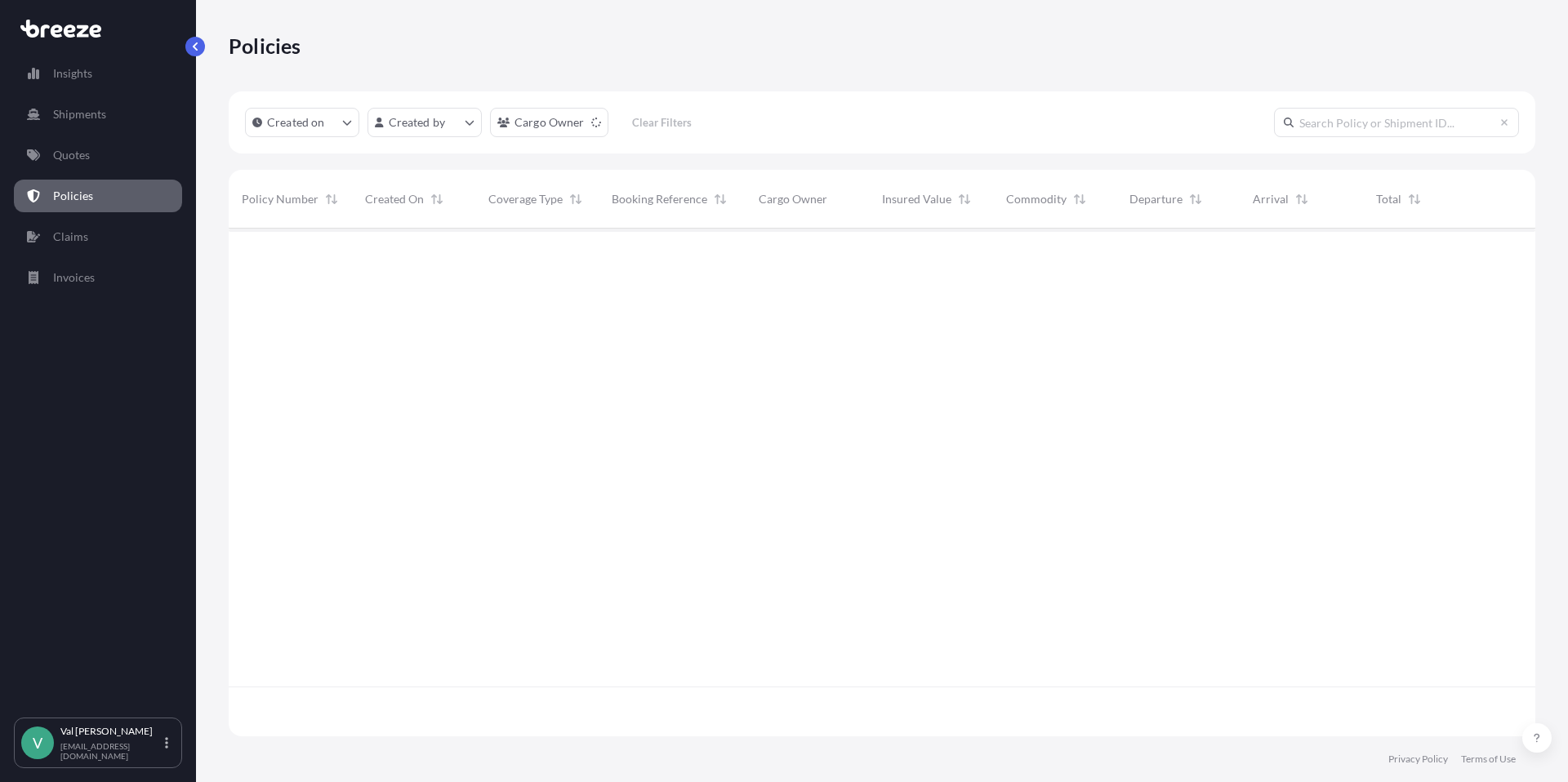
scroll to position [504, 1294]
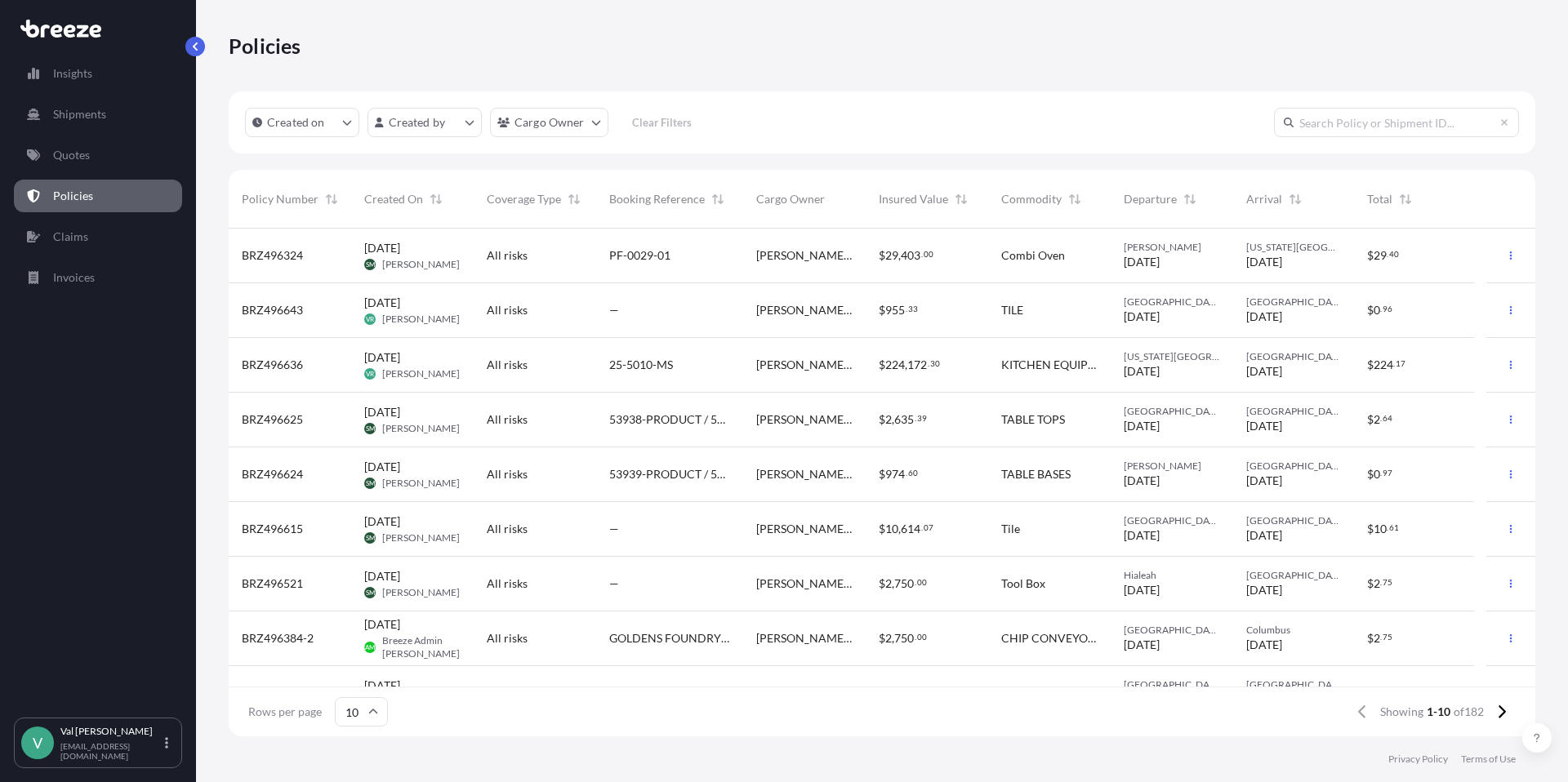
click at [973, 304] on div "$ 955 . 33" at bounding box center [926, 310] width 96 height 16
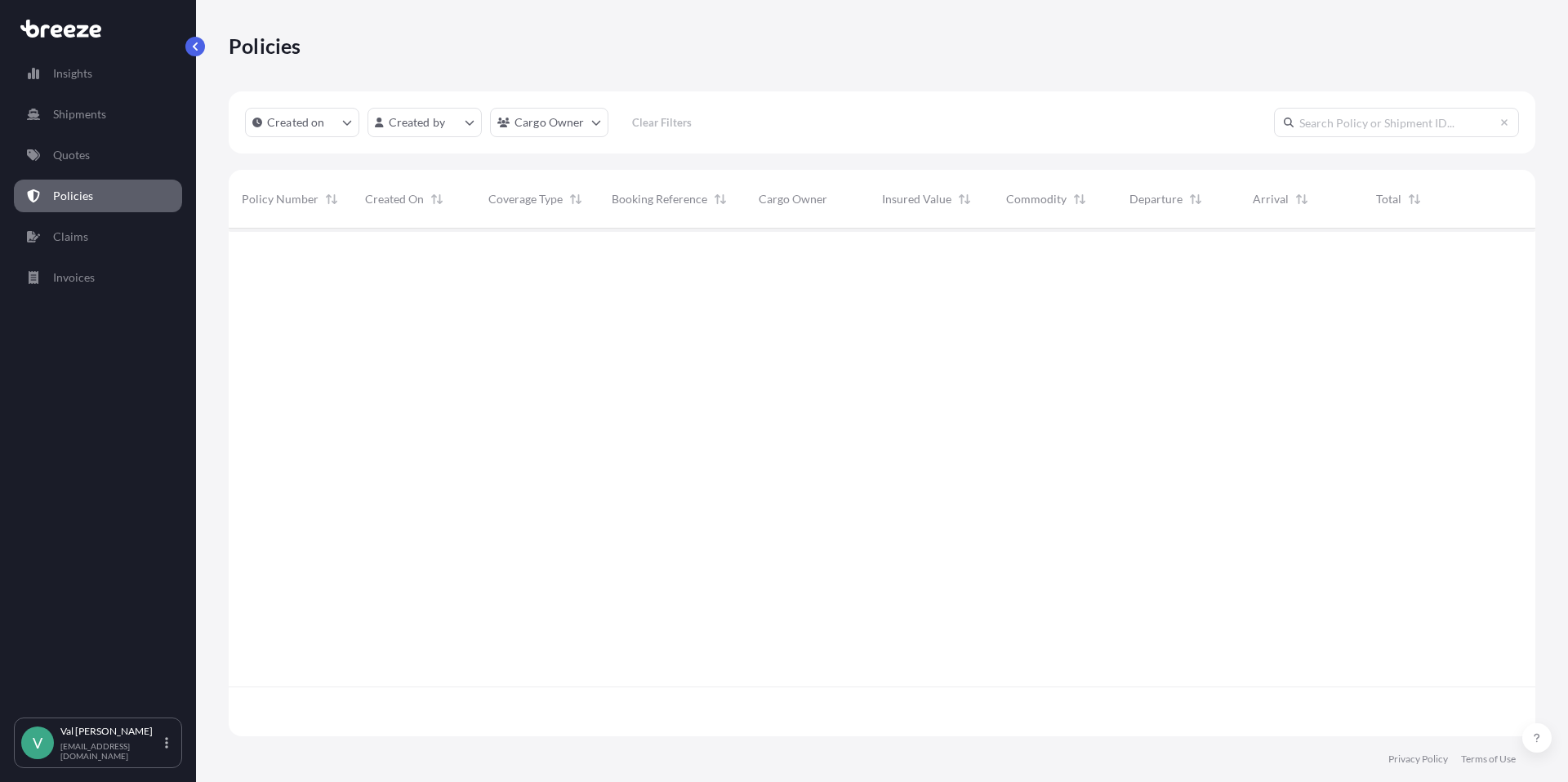
scroll to position [504, 1294]
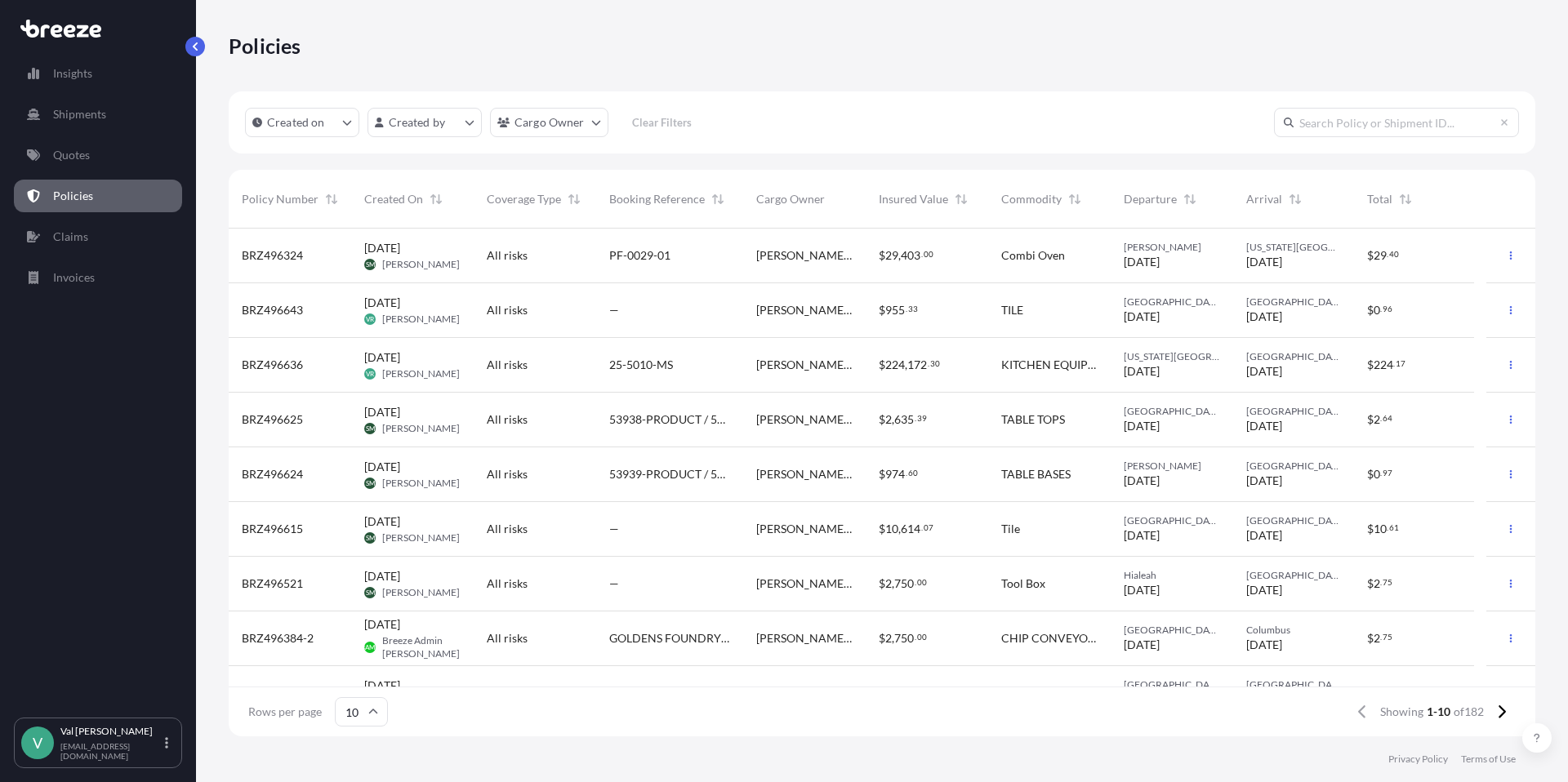
click at [627, 305] on div "—" at bounding box center [669, 310] width 121 height 16
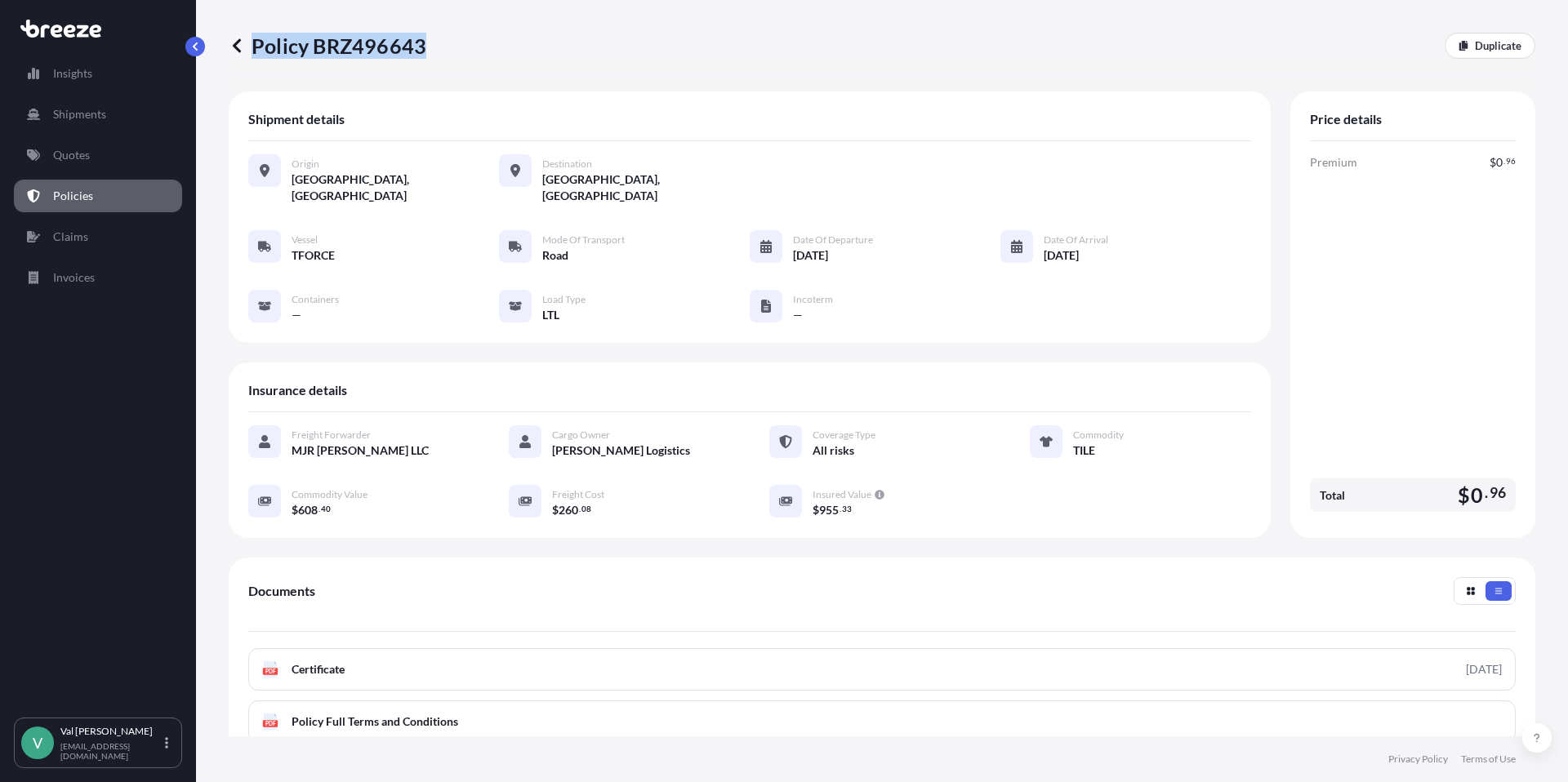
click at [423, 49] on div "Policy BRZ496643 Duplicate" at bounding box center [882, 45] width 1306 height 26
copy p "Policy BRZ496643"
